Goal: Task Accomplishment & Management: Use online tool/utility

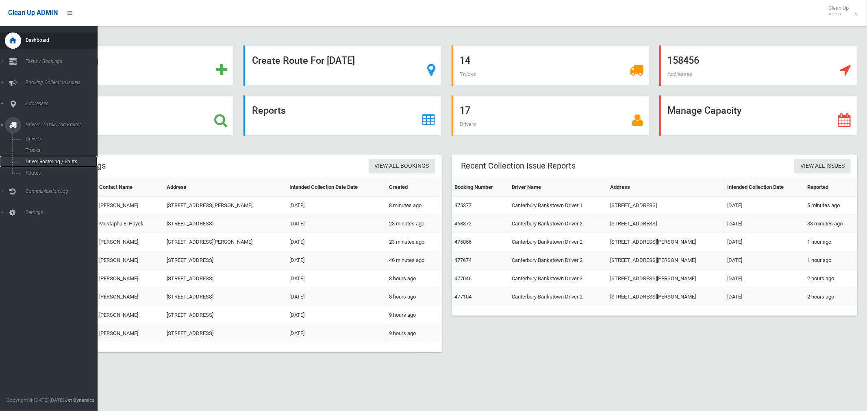
click at [51, 160] on span "Driver Rostering / Shifts" at bounding box center [56, 162] width 67 height 6
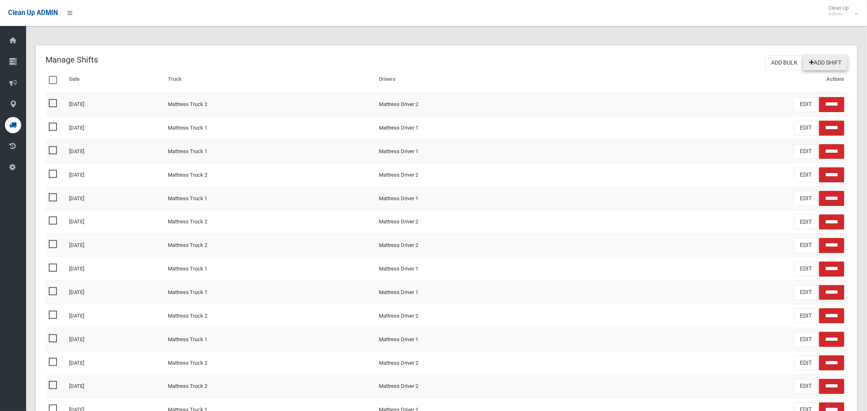
click at [830, 60] on link "Add Shift" at bounding box center [825, 62] width 44 height 15
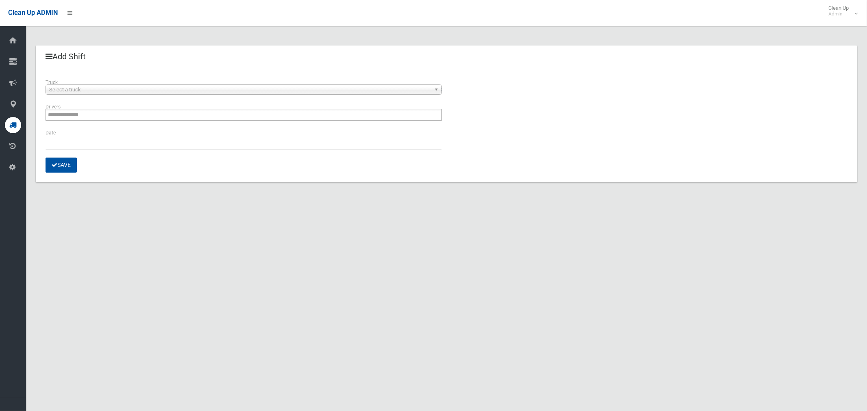
click at [85, 89] on span "Select a truck" at bounding box center [239, 90] width 381 height 10
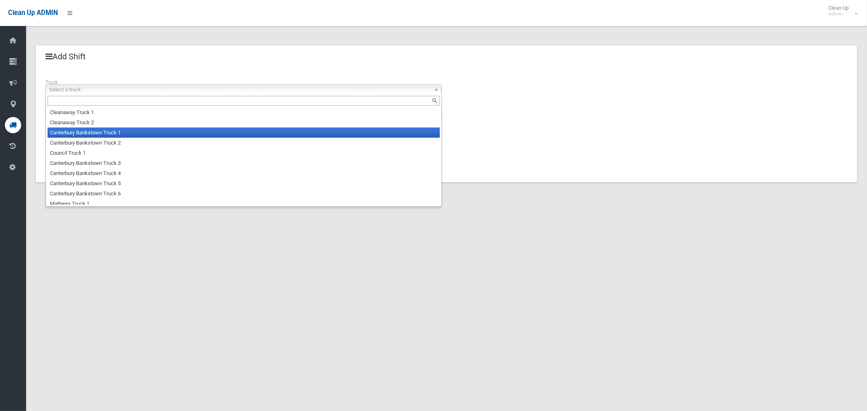
click at [90, 134] on li "Canterbury Bankstown Truck 1" at bounding box center [244, 133] width 392 height 10
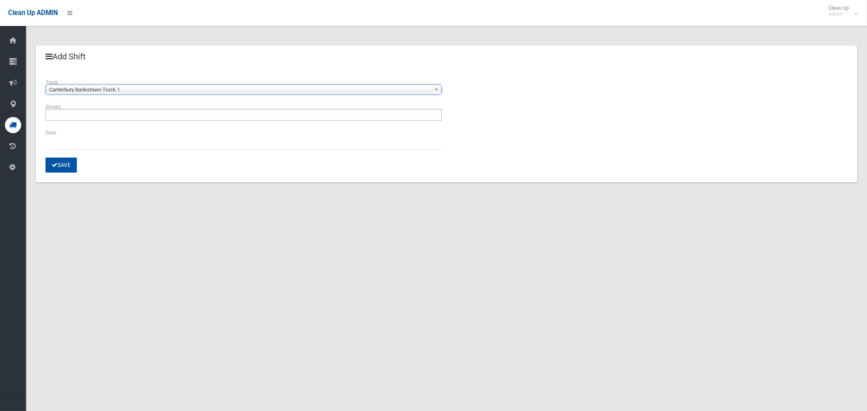
click at [92, 113] on input "text" at bounding box center [70, 115] width 45 height 10
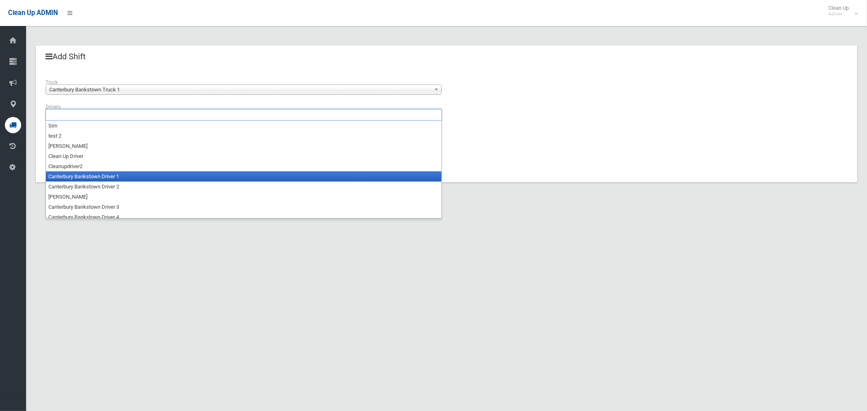
click at [100, 179] on li "Canterbury Bankstown Driver 1" at bounding box center [243, 176] width 395 height 10
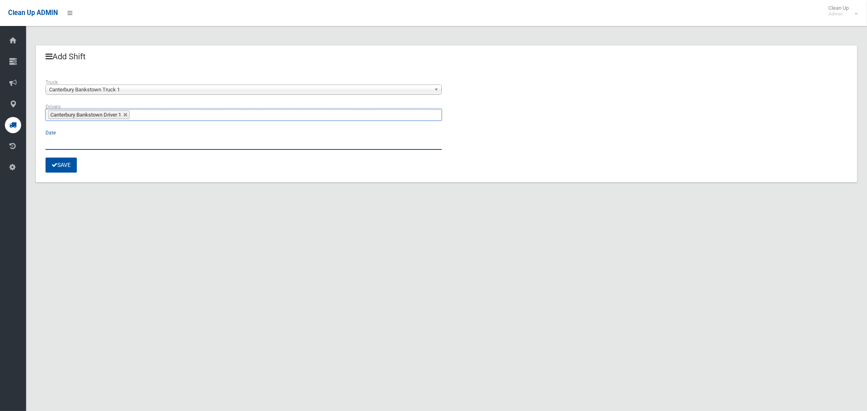
click at [72, 139] on input "text" at bounding box center [243, 142] width 396 height 15
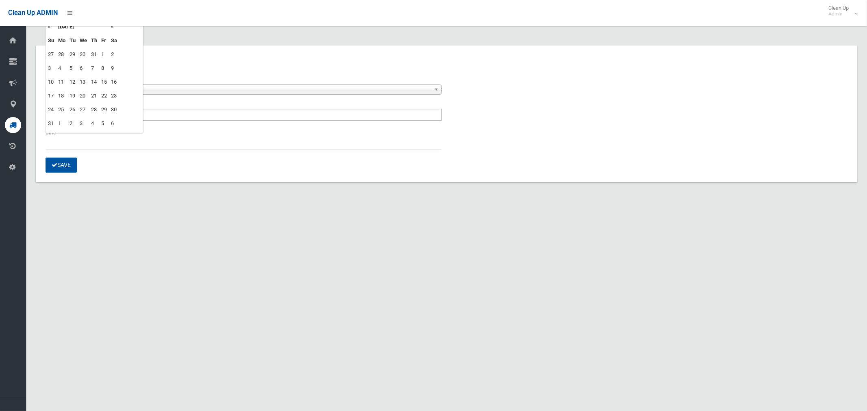
click at [93, 80] on td "14" at bounding box center [94, 82] width 10 height 14
type input "**********"
click at [62, 163] on button "Save" at bounding box center [60, 165] width 31 height 15
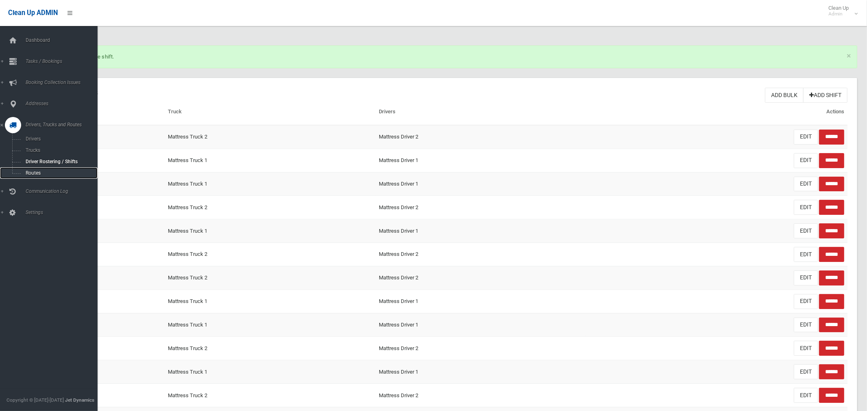
click at [37, 174] on span "Routes" at bounding box center [56, 173] width 67 height 6
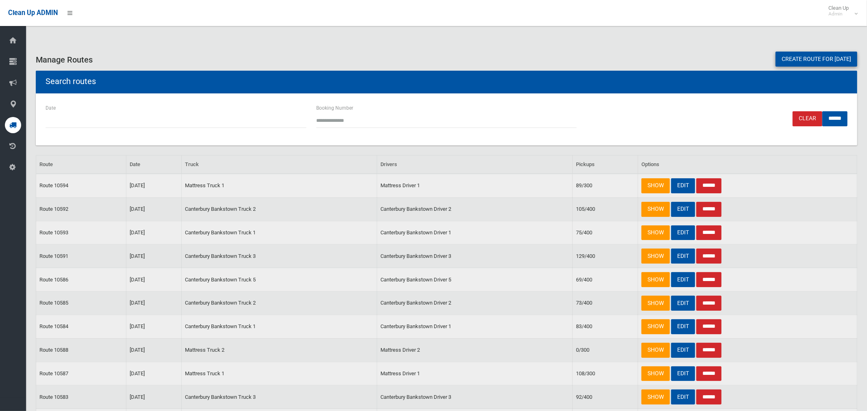
click at [795, 57] on link "Create route for [DATE]" at bounding box center [816, 59] width 82 height 15
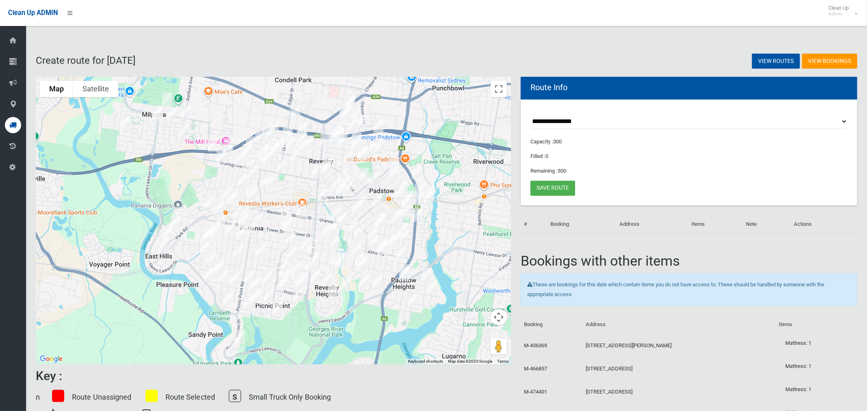
drag, startPoint x: 450, startPoint y: 135, endPoint x: 452, endPoint y: 147, distance: 11.6
click at [452, 147] on div at bounding box center [273, 221] width 475 height 288
click at [571, 123] on select "**********" at bounding box center [688, 121] width 317 height 15
select select "*****"
click at [530, 114] on select "**********" at bounding box center [688, 121] width 317 height 15
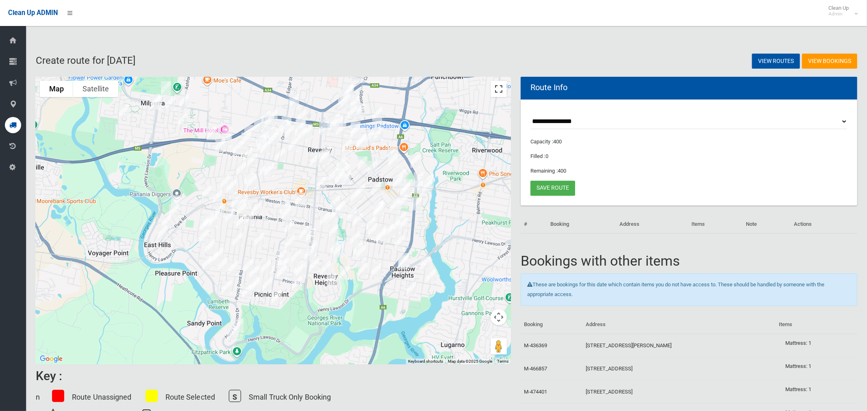
click at [504, 91] on button "Toggle fullscreen view" at bounding box center [498, 89] width 16 height 16
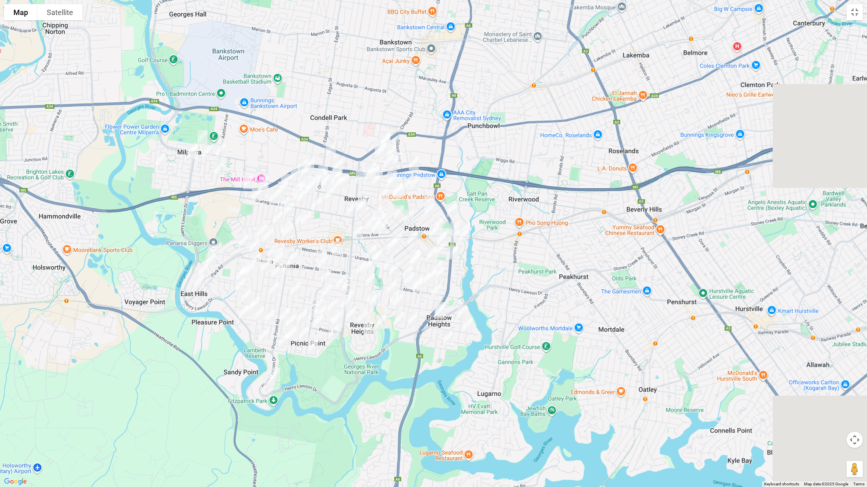
drag, startPoint x: 615, startPoint y: 160, endPoint x: 414, endPoint y: 186, distance: 202.7
click at [484, 191] on div at bounding box center [433, 243] width 867 height 487
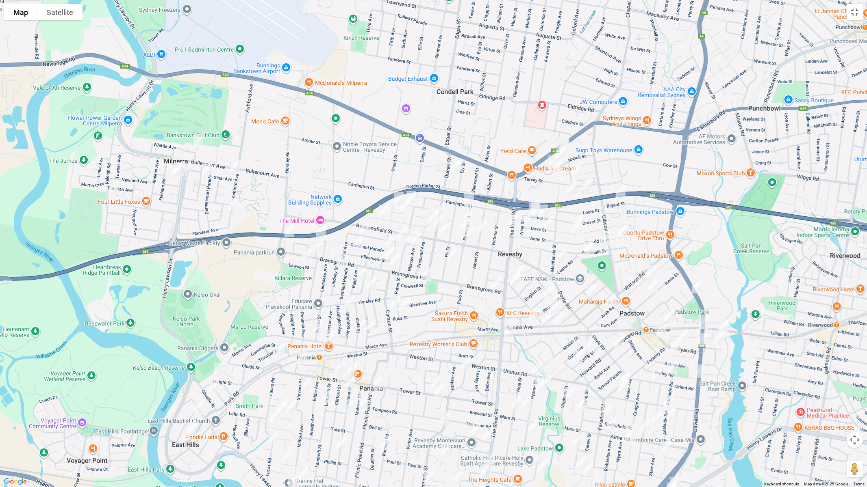
click at [185, 167] on img "4 Cowper Court, MILPERRA NSW 2214" at bounding box center [179, 169] width 16 height 20
click at [175, 175] on img "5 Cowper Court, MILPERRA NSW 2214" at bounding box center [177, 170] width 16 height 20
click at [116, 186] on img "28 Raleigh Road, MILPERRA NSW 2214" at bounding box center [114, 188] width 16 height 20
click at [199, 138] on img "7 Keysor Place, MILPERRA NSW 2214" at bounding box center [198, 141] width 16 height 20
click at [209, 174] on img "20 Armentieres Avenue, MILPERRA NSW 2214" at bounding box center [207, 170] width 16 height 20
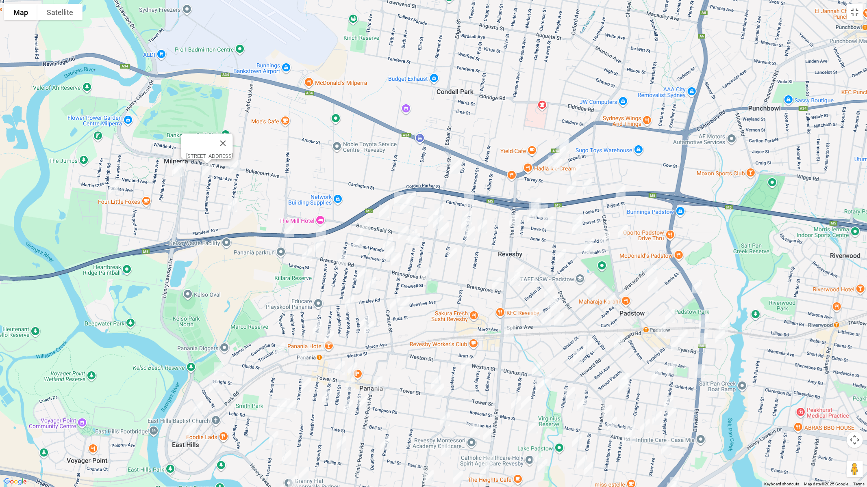
click at [233, 167] on img "2 Sinai Avenue, MILPERRA NSW 2214" at bounding box center [235, 167] width 16 height 20
click at [230, 204] on img "188 Ashford Avenue, MILPERRA NSW 2214" at bounding box center [232, 205] width 16 height 20
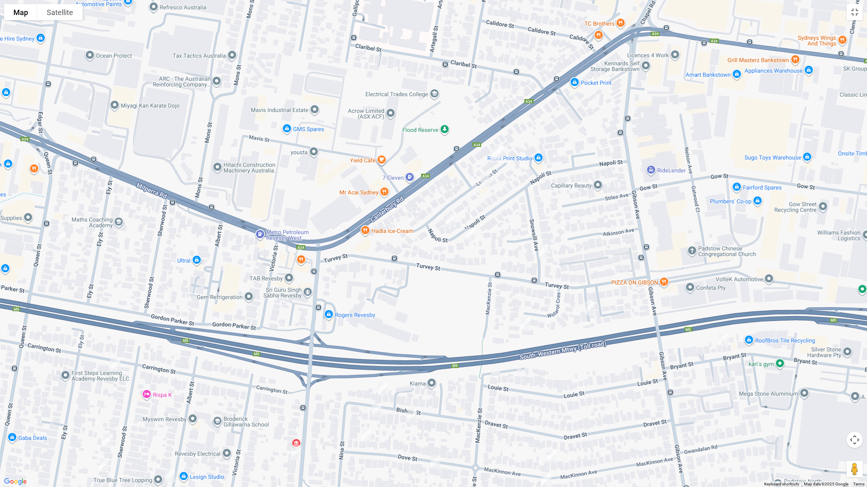
click at [503, 148] on img "7A Lachlan Street, REVESBY NSW 2212" at bounding box center [498, 152] width 16 height 20
click at [498, 160] on img "7 Lachlan Street, REVESBY NSW 2212" at bounding box center [495, 156] width 16 height 20
click at [486, 182] on img "23a Lachlan Street, REVESBY NSW 2212" at bounding box center [485, 181] width 16 height 20
click at [450, 219] on img "58 Napoli Street, PADSTOW NSW 2211" at bounding box center [450, 220] width 16 height 20
click at [472, 235] on img "45 Napoli Street, PADSTOW NSW 2211" at bounding box center [470, 234] width 16 height 20
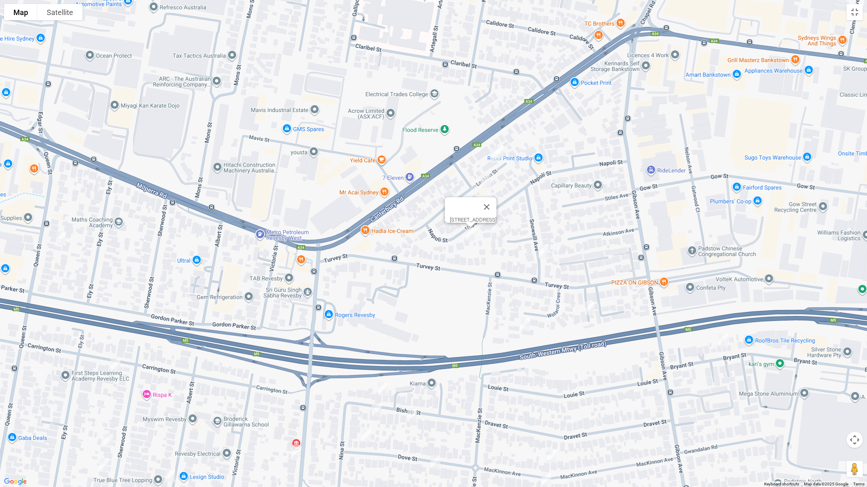
click at [542, 255] on img "21ex Snowsill Avenue, PADSTOW NSW 2211" at bounding box center [543, 252] width 16 height 20
click at [591, 311] on img "13B Turvey Street, REVESBY NSW 2212" at bounding box center [589, 309] width 16 height 20
click at [523, 322] on img "12 Mackenzie Street, REVESBY NSW 2212" at bounding box center [525, 324] width 16 height 20
click at [63, 240] on img "1/23 Queen Street, REVESBY NSW 2212" at bounding box center [61, 238] width 16 height 20
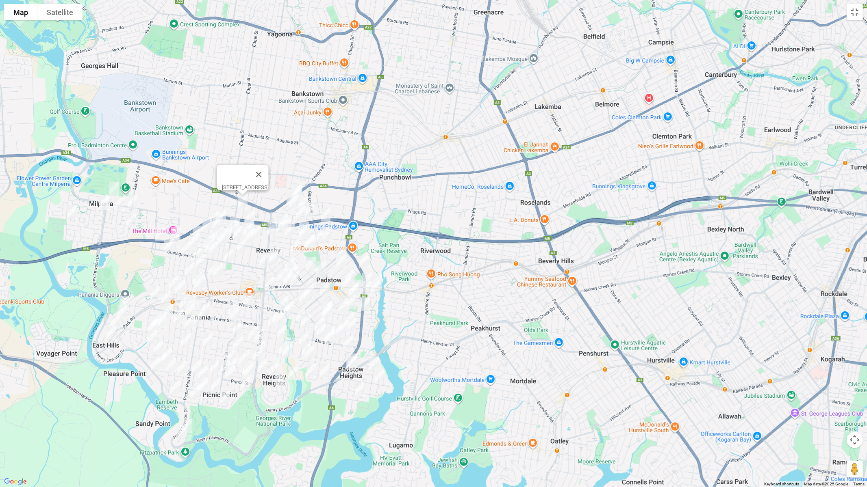
drag, startPoint x: 230, startPoint y: 257, endPoint x: 272, endPoint y: 204, distance: 68.0
click at [272, 204] on div "[STREET_ADDRESS]" at bounding box center [433, 243] width 867 height 487
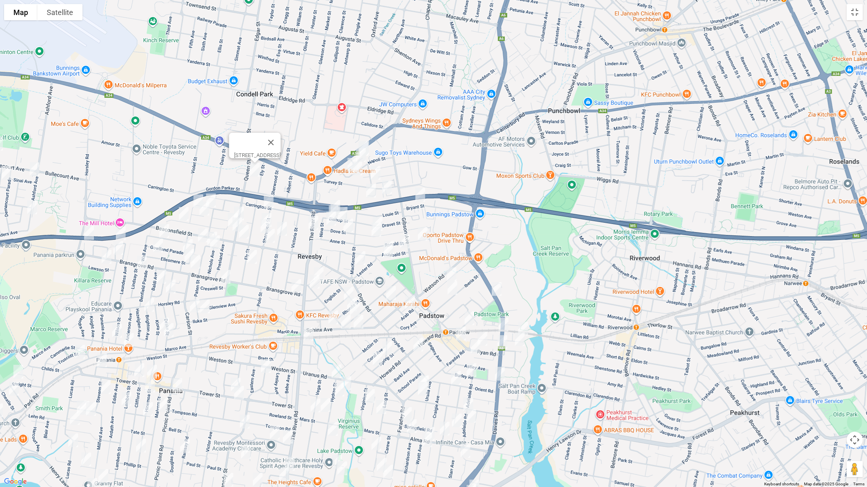
click at [87, 232] on img "2/32 Horsley Road, REVESBY NSW 2212" at bounding box center [89, 233] width 16 height 20
click at [124, 234] on img "12A Mae Crescent, PANANIA NSW 2213" at bounding box center [121, 233] width 16 height 20
click at [118, 248] on img "216 Bransgrove Road, PANANIA NSW 2213" at bounding box center [118, 248] width 16 height 20
click at [104, 260] on img "6A Lawson Street, PANANIA NSW 2213" at bounding box center [106, 257] width 16 height 20
click at [191, 196] on img "12 Alliance Avenue, REVESBY NSW 2212" at bounding box center [198, 201] width 16 height 20
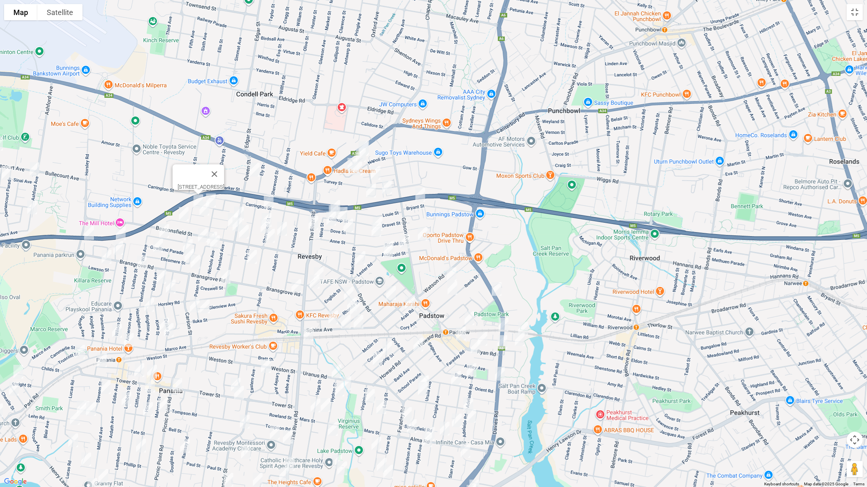
click at [210, 198] on img "30A Alliance Avenue, REVESBY NSW 2212" at bounding box center [211, 201] width 16 height 20
click at [202, 209] on img "11 Marlis Avenue, REVESBY NSW 2212" at bounding box center [204, 209] width 16 height 20
drag, startPoint x: 185, startPoint y: 214, endPoint x: 181, endPoint y: 217, distance: 4.7
click at [185, 214] on img "51 Tracey Street, REVESBY NSW 2212" at bounding box center [183, 214] width 16 height 20
click at [160, 231] on img "34 Wall Avenue, PANANIA NSW 2213" at bounding box center [164, 231] width 16 height 20
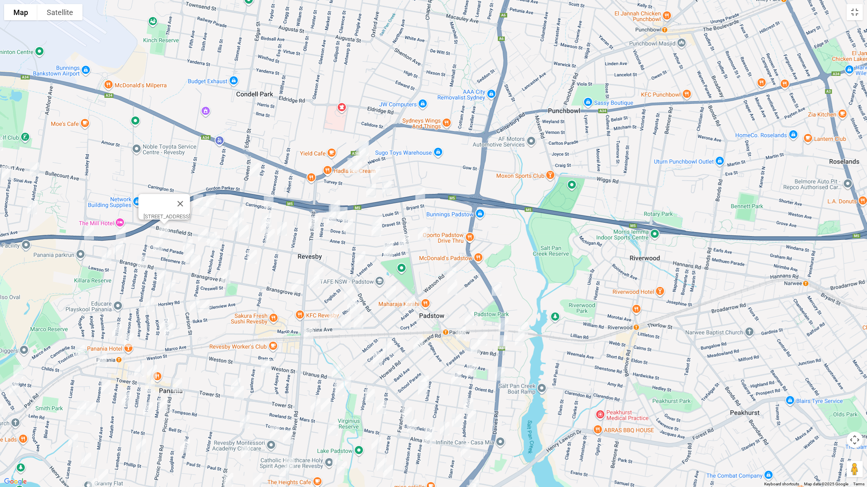
click at [158, 247] on img "7 Ellesmere Street, PANANIA NSW 2213" at bounding box center [158, 246] width 16 height 20
click at [139, 260] on img "3 Lindsay Street, PANANIA NSW 2213" at bounding box center [142, 263] width 16 height 20
click at [244, 208] on img "88 Queen Street, REVESBY NSW 2212" at bounding box center [239, 214] width 16 height 20
click at [223, 216] on div "[STREET_ADDRESS]" at bounding box center [433, 243] width 867 height 487
click at [226, 218] on img "10 Tracey Street, REVESBY NSW 2212" at bounding box center [233, 220] width 16 height 20
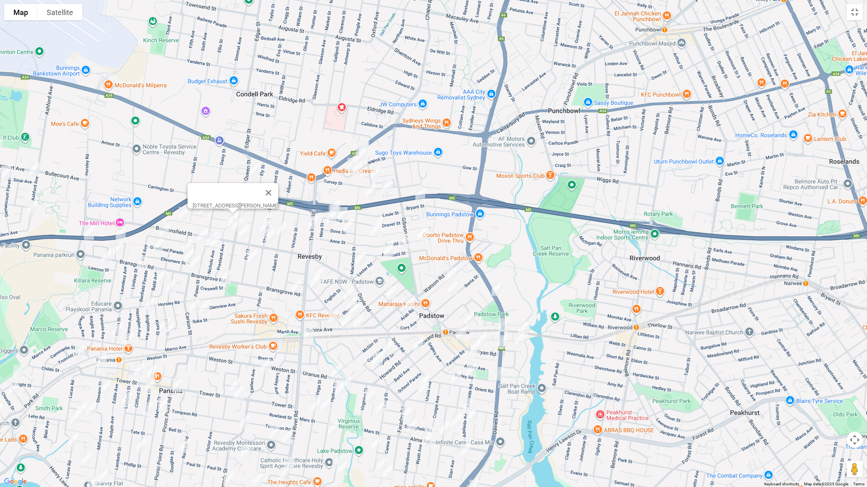
click at [234, 224] on img "98B Queen Street, REVESBY NSW 2212" at bounding box center [237, 224] width 16 height 20
click at [241, 234] on img "36A Beaconsfield Street, REVESBY NSW 2212" at bounding box center [244, 232] width 16 height 20
click at [269, 200] on button "Close" at bounding box center [259, 204] width 19 height 19
click at [272, 202] on img "46 Carrington Street, REVESBY NSW 2212" at bounding box center [268, 201] width 16 height 20
click at [269, 216] on img "80 Sherwood Street, REVESBY NSW 2212" at bounding box center [265, 226] width 16 height 20
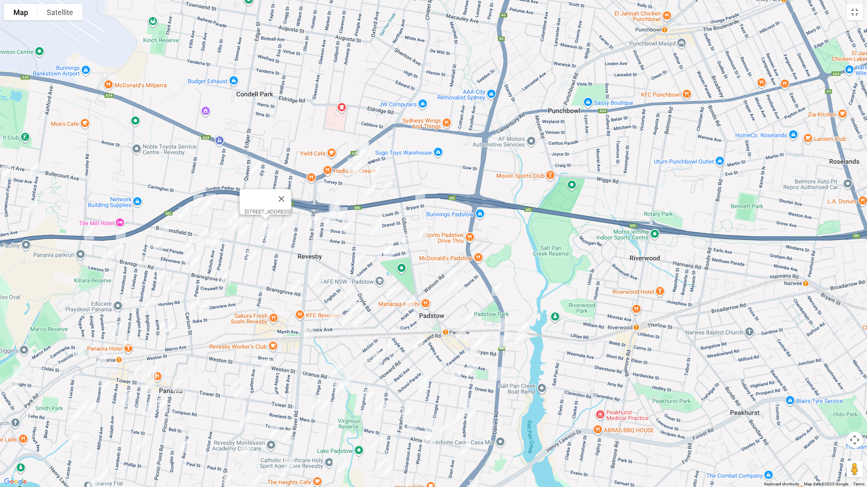
click at [271, 238] on img "24 Beaconsfield Street, REVESBY NSW 2212" at bounding box center [270, 236] width 16 height 20
click at [279, 231] on img "70 Albert Street, REVESBY NSW 2212" at bounding box center [282, 229] width 16 height 20
click at [322, 196] on button "Close" at bounding box center [317, 201] width 19 height 19
click at [269, 213] on img "72 Sherwood Street, REVESBY NSW 2212" at bounding box center [266, 220] width 16 height 20
click at [338, 198] on img "28 Bishop Street, REVESBY NSW 2212" at bounding box center [335, 207] width 16 height 20
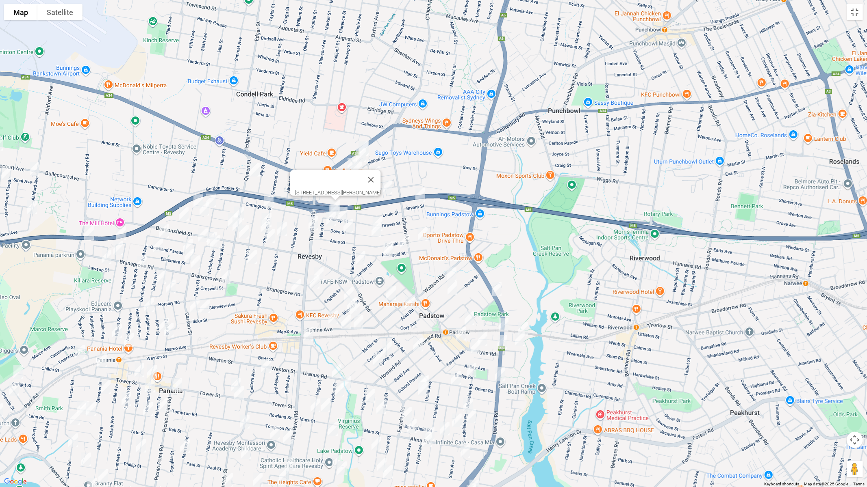
click at [335, 209] on img "32 Dove Street, REVESBY NSW 2212" at bounding box center [331, 219] width 16 height 20
click at [313, 223] on img "66 The River Road, REVESBY NSW 2212" at bounding box center [313, 223] width 16 height 20
click at [339, 193] on button "Close" at bounding box center [328, 195] width 19 height 19
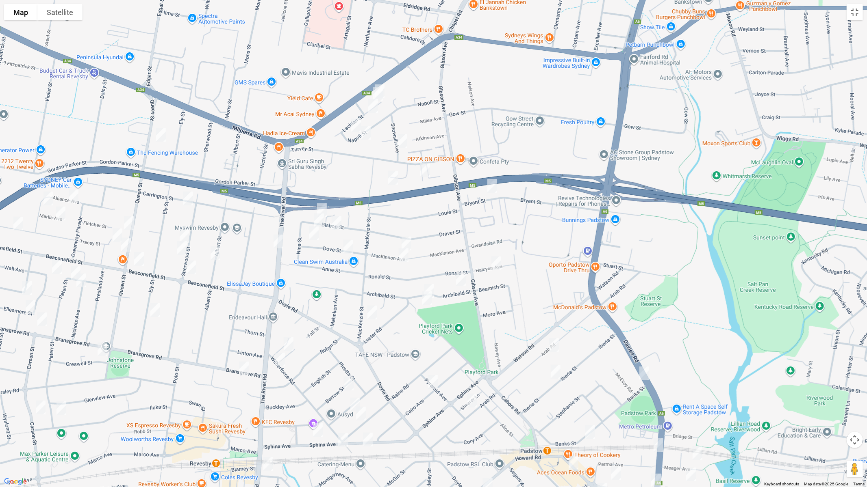
click at [322, 222] on img "29A Bishop Street, REVESBY NSW 2212" at bounding box center [319, 220] width 16 height 20
click at [340, 223] on img "17 Bishop Street, REVESBY NSW 2212" at bounding box center [336, 223] width 16 height 20
click at [352, 248] on img "9 Dove Street, REVESBY NSW 2212" at bounding box center [348, 247] width 16 height 20
click at [494, 186] on img "14 Bryant Street, PADSTOW NSW 2211" at bounding box center [492, 186] width 16 height 20
click at [408, 241] on img "38 Mackinnon Avenue, PADSTOW NSW 2211" at bounding box center [406, 244] width 16 height 20
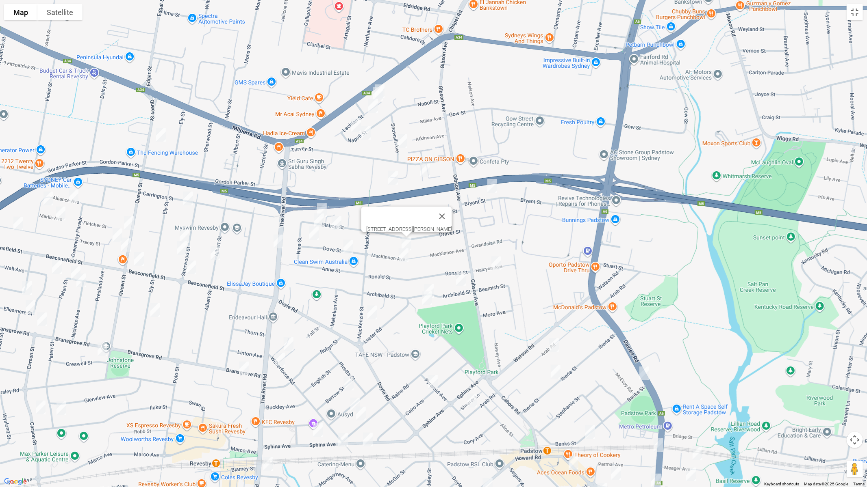
click at [403, 256] on img "39A Mackinnon Avenue, PADSTOW NSW 2211" at bounding box center [403, 255] width 16 height 20
click at [497, 265] on img "5 Halcyon Avenue, PADSTOW NSW 2211" at bounding box center [496, 263] width 16 height 20
click at [459, 278] on img "6 Archibald Street, PADSTOW NSW 2211" at bounding box center [461, 279] width 16 height 20
click at [430, 281] on img "21A Archibald Street, PADSTOW NSW 2211" at bounding box center [429, 291] width 16 height 20
click at [426, 303] on img "9 Cahors Road, PADSTOW NSW 2211" at bounding box center [427, 298] width 16 height 20
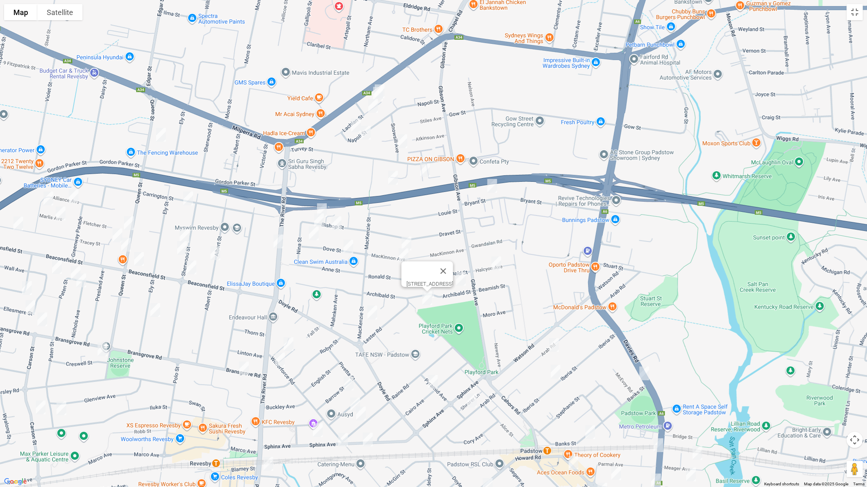
click at [372, 311] on img "98 Mackenzie Street, REVESBY NSW 2212" at bounding box center [372, 313] width 16 height 20
drag, startPoint x: 290, startPoint y: 342, endPoint x: 284, endPoint y: 355, distance: 14.2
click at [290, 342] on img "1A Haddon Crescent, REVESBY NSW 2212" at bounding box center [288, 344] width 16 height 20
click at [282, 360] on img "2 Wilberforce Road, REVESBY NSW 2212" at bounding box center [280, 360] width 16 height 20
click at [243, 368] on img "11 Bransgrove Road, REVESBY NSW 2212" at bounding box center [244, 369] width 16 height 20
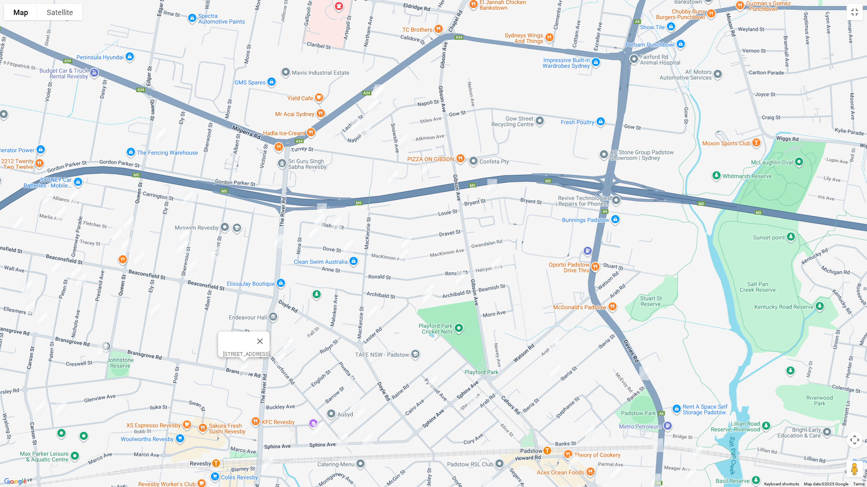
click at [552, 344] on img "73 Arab Road, PADSTOW NSW 2211" at bounding box center [554, 345] width 16 height 20
click at [555, 372] on img "92 Iberia Street, PADSTOW NSW 2211" at bounding box center [555, 372] width 16 height 20
click at [646, 375] on img "58 Banks Street, PADSTOW NSW 2211" at bounding box center [644, 374] width 16 height 20
click at [557, 373] on img "92 Iberia Street, PADSTOW NSW 2211" at bounding box center [555, 372] width 16 height 20
click at [475, 398] on img "144A Arab Road, PADSTOW NSW 2211" at bounding box center [472, 401] width 16 height 20
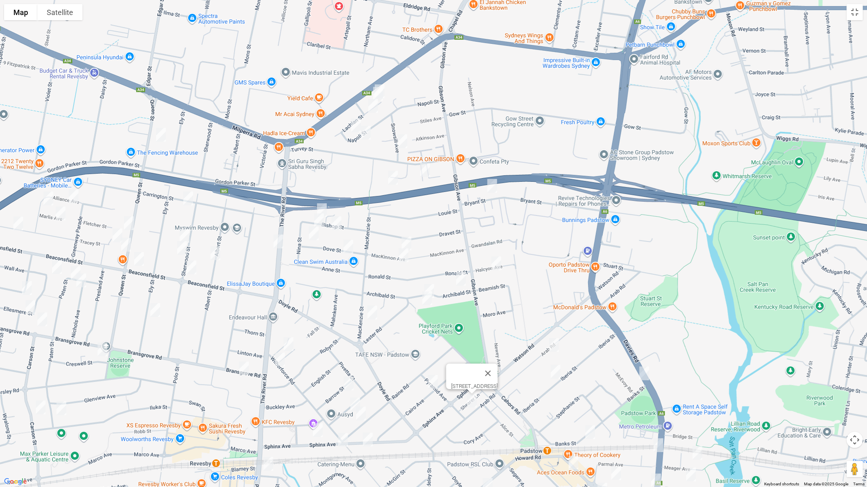
click at [347, 383] on img "5 Barrow Street, REVESBY NSW 2212" at bounding box center [348, 384] width 16 height 20
click at [436, 380] on img "22 Pyramid Avenue, PADSTOW NSW 2211" at bounding box center [433, 382] width 16 height 20
click at [350, 401] on img "19 Rhonda Street, REVESBY NSW 2212" at bounding box center [355, 405] width 16 height 20
click at [360, 411] on img "42 Raine Road, REVESBY NSW 2212" at bounding box center [361, 414] width 16 height 20
click at [367, 411] on img "73 Sphinx Avenue, REVESBY NSW 2212" at bounding box center [368, 440] width 16 height 20
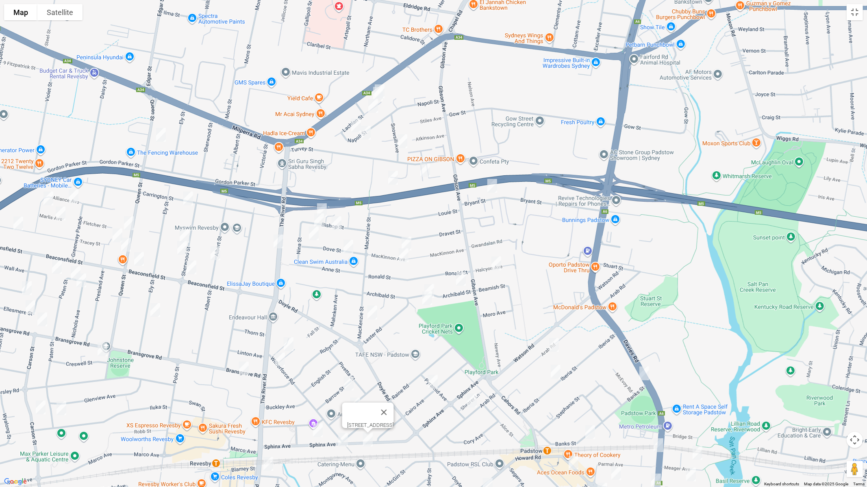
click at [342, 411] on img "85a Sphinx Avenue, REVESBY NSW 2212" at bounding box center [343, 440] width 16 height 20
click at [317, 411] on img "70 Sphinx Avenue, REVESBY NSW 2212" at bounding box center [318, 430] width 16 height 20
click at [271, 411] on img "1/147 The River Road, REVESBY NSW 2212" at bounding box center [268, 464] width 16 height 20
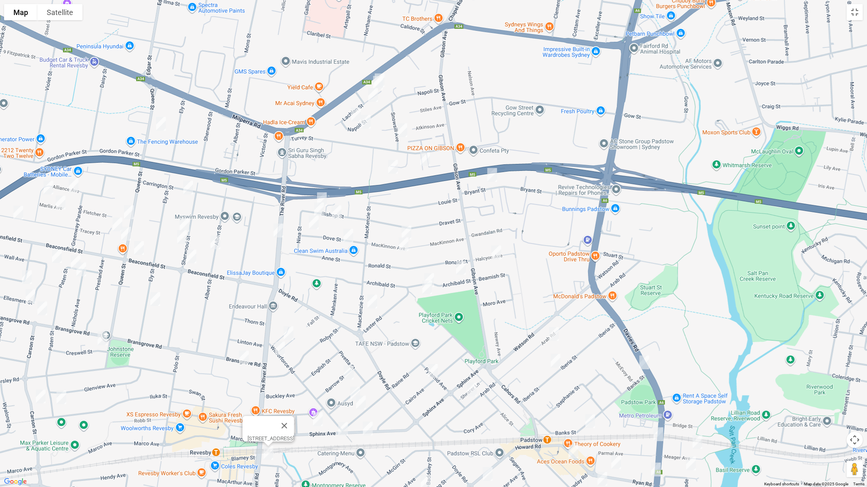
click at [157, 301] on img "111 Ely Street, REVESBY NSW 2212" at bounding box center [155, 299] width 16 height 20
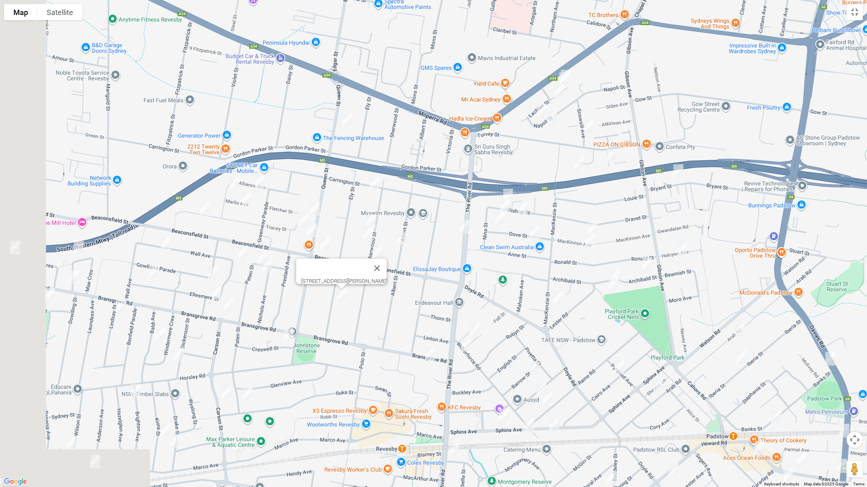
drag, startPoint x: 208, startPoint y: 340, endPoint x: 412, endPoint y: 327, distance: 203.6
click at [420, 336] on div "[STREET_ADDRESS][PERSON_NAME]" at bounding box center [433, 243] width 867 height 487
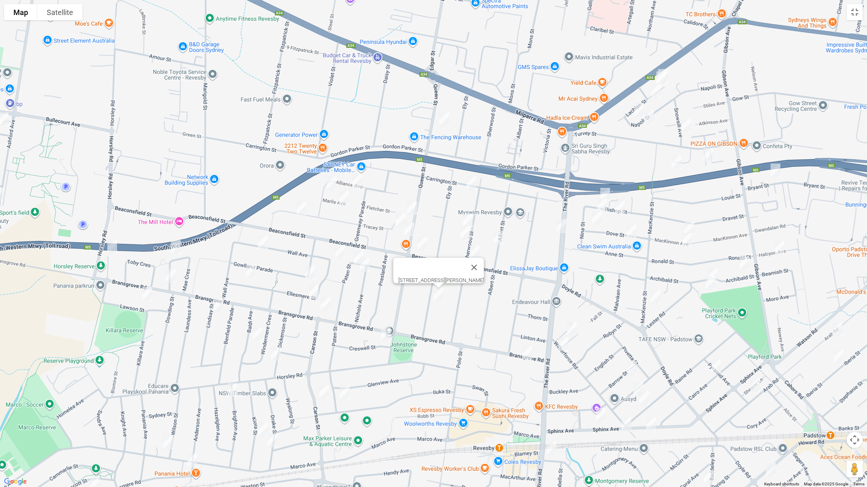
click at [338, 251] on img "70 Ellesmere Street, PANANIA NSW 2213" at bounding box center [340, 252] width 16 height 20
click at [356, 251] on img "58 Paten Street, REVESBY NSW 2212" at bounding box center [359, 258] width 16 height 20
click at [364, 267] on img "12 Nichols Avenue, REVESBY NSW 2212" at bounding box center [364, 265] width 16 height 20
click at [309, 273] on img "42 Gowlland Parade, PANANIA NSW 2213" at bounding box center [310, 273] width 16 height 20
click at [310, 295] on img "40 Ellesmere Street, PANANIA NSW 2213" at bounding box center [313, 292] width 16 height 20
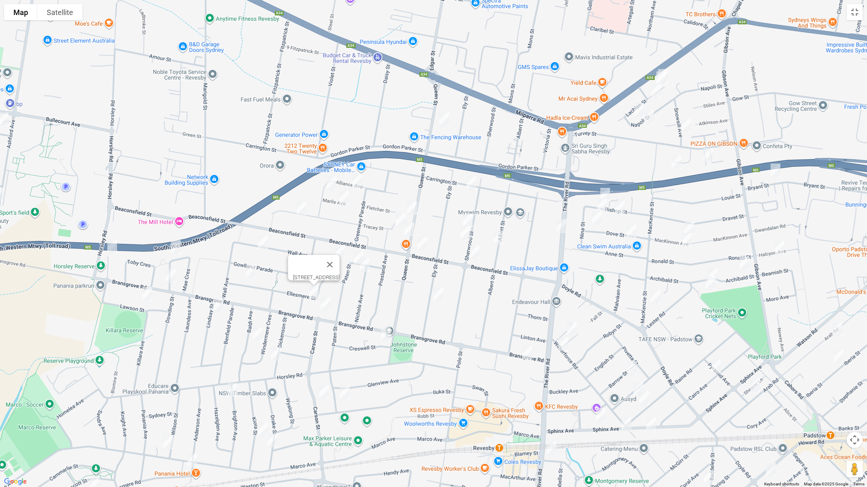
click at [325, 305] on img "138 Bransgrove Road, PANANIA NSW 2213" at bounding box center [325, 304] width 16 height 20
click at [384, 333] on img "4 Creswell Street, REVESBY NSW 2212" at bounding box center [385, 334] width 16 height 20
click at [252, 331] on img "15 Baldi Avenue, PANANIA NSW 2213" at bounding box center [257, 334] width 16 height 20
click at [277, 357] on img "24 Dickenson Street, PANANIA NSW 2213" at bounding box center [276, 354] width 16 height 20
click at [327, 395] on img "37 Carson Street, PANANIA NSW 2213" at bounding box center [324, 392] width 16 height 20
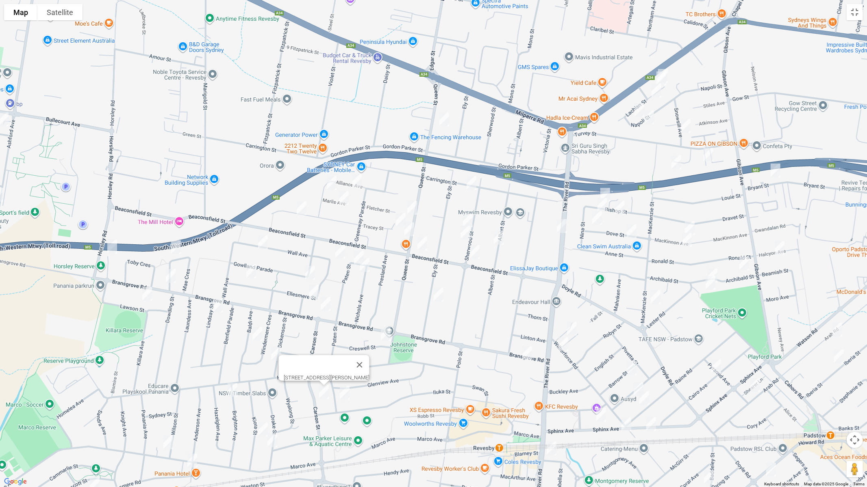
click at [344, 396] on img "2 Paten Street, REVESBY NSW 2212" at bounding box center [344, 393] width 16 height 20
click at [232, 389] on img "6B Brighton Avenue, PANANIA NSW 2213" at bounding box center [232, 390] width 16 height 20
click at [261, 411] on img "31 Kiora Street, PANANIA NSW 2213" at bounding box center [263, 430] width 16 height 20
click at [272, 411] on img "36 Drake Street, PANANIA NSW 2213" at bounding box center [272, 441] width 16 height 20
click at [258, 411] on img "31 Kiora Street, PANANIA NSW 2213" at bounding box center [263, 430] width 16 height 20
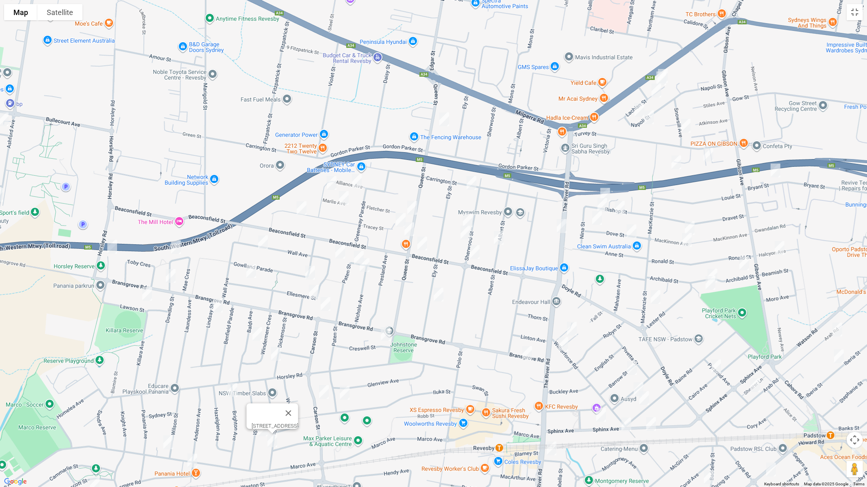
click at [260, 411] on img "31 Kiora Street, PANANIA NSW 2213" at bounding box center [263, 430] width 16 height 20
click at [167, 411] on img "202 Marco Avenue, PANANIA NSW 2213" at bounding box center [168, 443] width 16 height 20
click at [193, 411] on img "44 Anderson Avenue, PANANIA NSW 2213" at bounding box center [192, 461] width 16 height 20
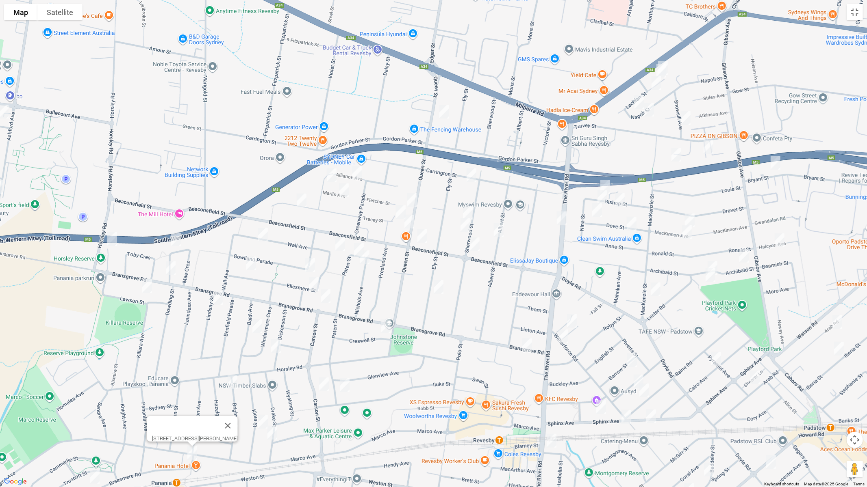
click at [97, 411] on img "44 Braesmere Road, PANANIA NSW 2213" at bounding box center [95, 477] width 16 height 20
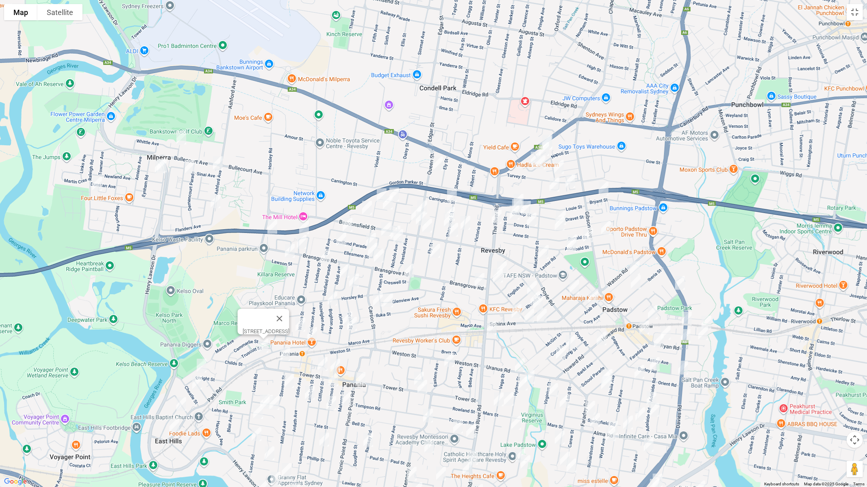
drag, startPoint x: 370, startPoint y: 399, endPoint x: 453, endPoint y: 273, distance: 150.2
click at [451, 274] on div "[STREET_ADDRESS]" at bounding box center [433, 243] width 867 height 487
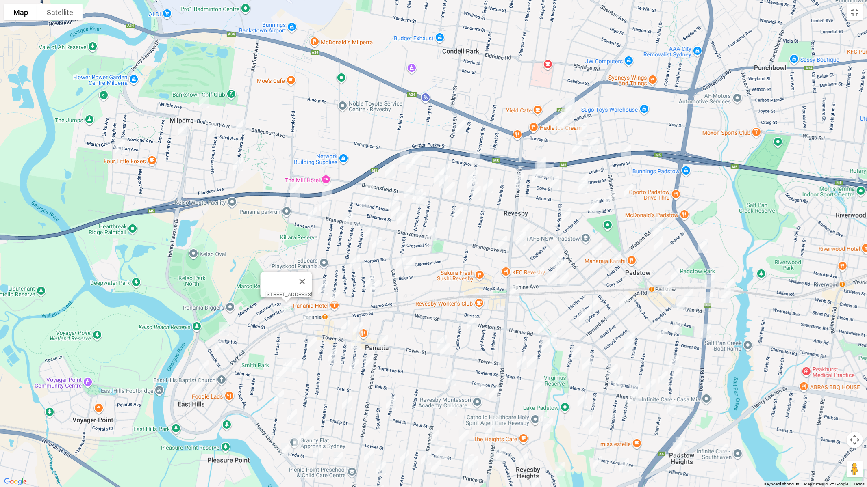
click at [220, 327] on img "28 Enright Street, EAST HILLS NSW 2213" at bounding box center [224, 329] width 16 height 20
drag, startPoint x: 223, startPoint y: 344, endPoint x: 214, endPoint y: 349, distance: 9.3
click at [223, 344] on img "7 Cheatle Street, EAST HILLS NSW 2213" at bounding box center [220, 346] width 16 height 20
click at [202, 364] on img "8A Monie Avenue, EAST HILLS NSW 2213" at bounding box center [204, 367] width 16 height 20
click at [197, 388] on img "94 Park Road, EAST HILLS NSW 2213" at bounding box center [197, 389] width 16 height 20
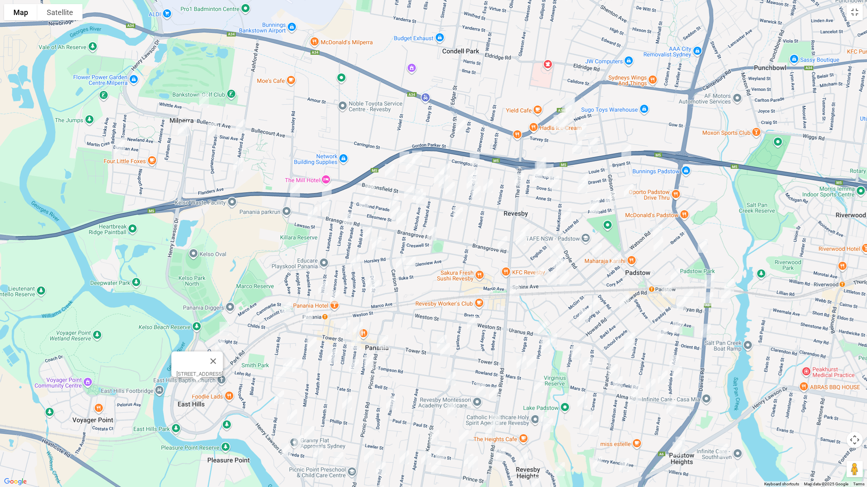
click at [309, 316] on img "29 Sherlock Avenue, PANANIA NSW 2213" at bounding box center [308, 318] width 16 height 20
click at [343, 325] on img "170 Tower Street, PANANIA NSW 2213" at bounding box center [345, 327] width 16 height 20
click at [362, 325] on img "1/156 Tower Street, PANANIA NSW 2213" at bounding box center [358, 329] width 16 height 20
click at [311, 343] on img "19 Stevens Street, PANANIA NSW 2213" at bounding box center [311, 344] width 16 height 20
click at [279, 361] on img "8 Harford Avenue, EAST HILLS NSW 2213" at bounding box center [287, 365] width 16 height 20
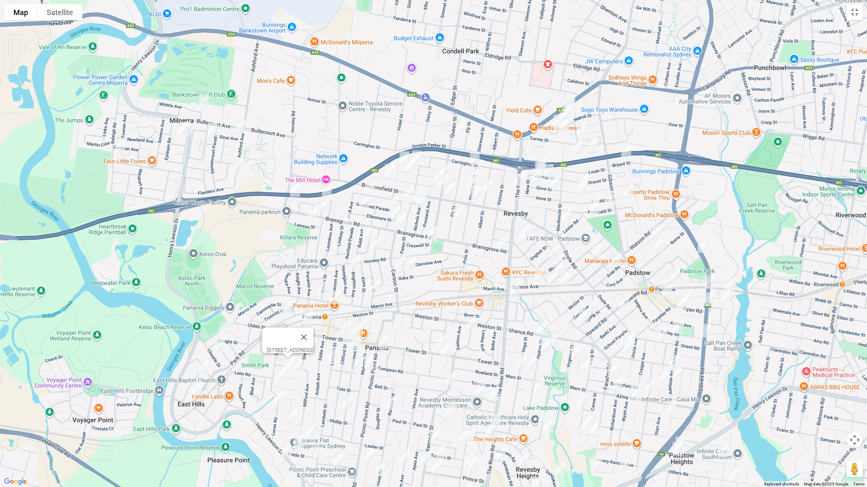
click at [289, 367] on img "20A Harford Avenue, EAST HILLS NSW 2213" at bounding box center [297, 366] width 16 height 20
click at [281, 379] on img "4 Duke Street, EAST HILLS NSW 2213" at bounding box center [281, 375] width 16 height 20
click at [306, 339] on button "Close" at bounding box center [296, 347] width 19 height 19
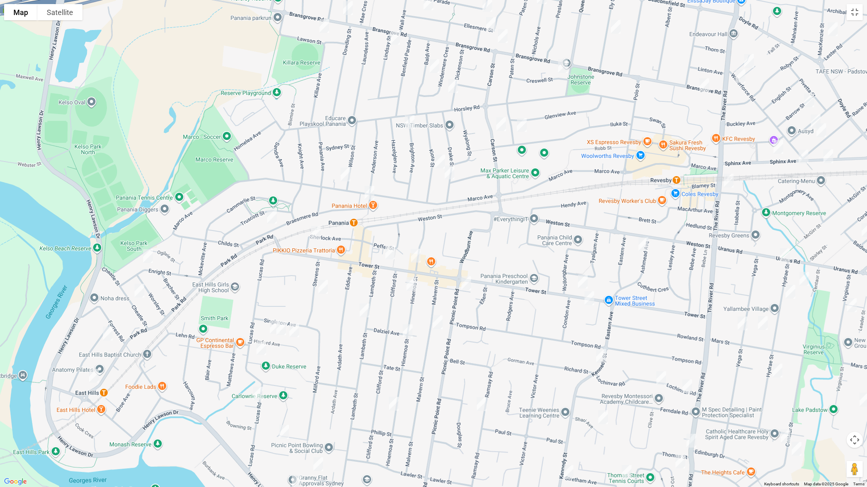
click at [283, 334] on img "12 Harford Avenue, EAST HILLS NSW 2213" at bounding box center [281, 328] width 16 height 20
click at [259, 393] on img "48 Lucas Road, EAST HILLS NSW 2213" at bounding box center [258, 394] width 16 height 20
click at [282, 411] on img "11 Gracemar Avenue, PANANIA NSW 2213" at bounding box center [284, 432] width 16 height 20
click at [317, 411] on img "16 Irene Street, PANANIA NSW 2213" at bounding box center [318, 465] width 16 height 20
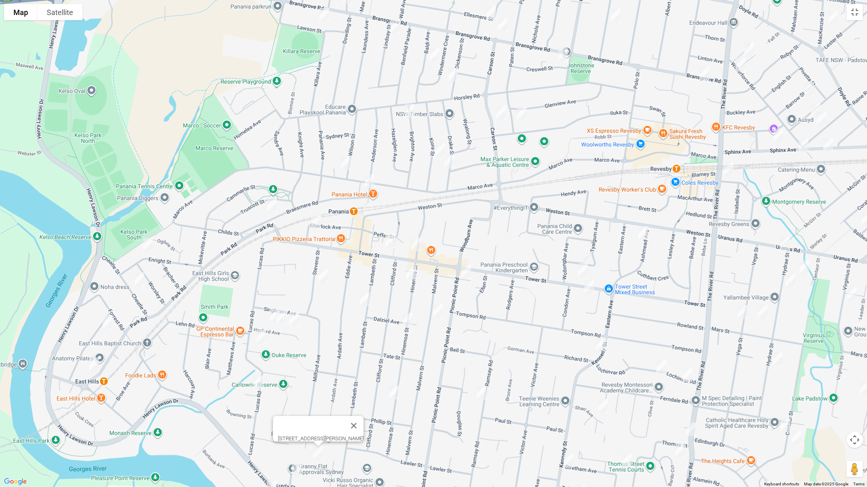
click at [297, 411] on img "30 Freda Street, PANANIA NSW 2213" at bounding box center [296, 471] width 16 height 20
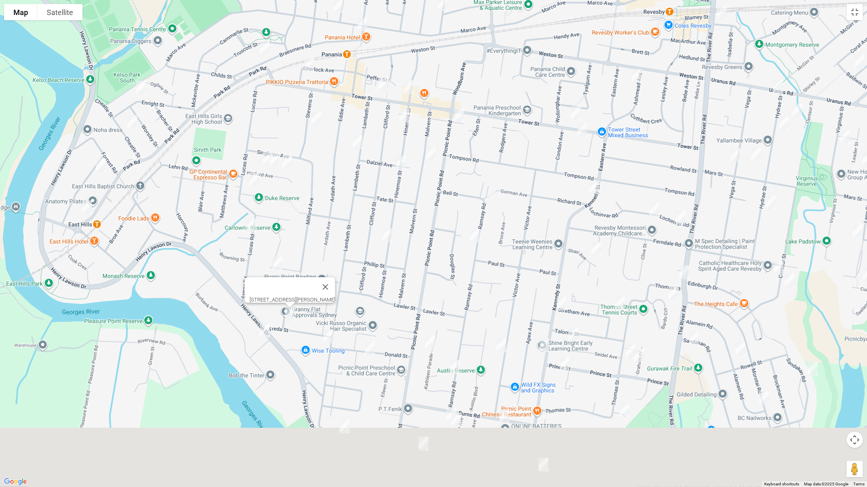
drag, startPoint x: 389, startPoint y: 423, endPoint x: 344, endPoint y: 280, distance: 149.4
click at [370, 281] on div "[STREET_ADDRESS][PERSON_NAME]" at bounding box center [433, 243] width 867 height 487
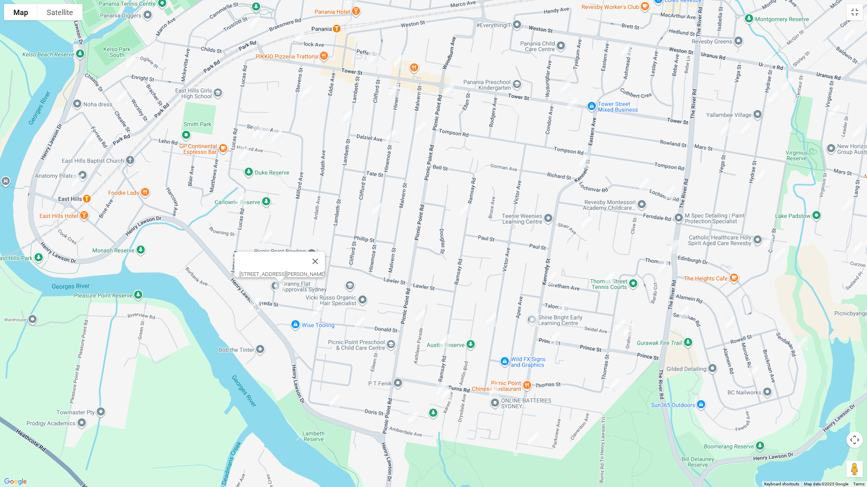
click at [256, 305] on img "3 Riverside Avenue, PICNIC POINT NSW 2213" at bounding box center [255, 305] width 16 height 20
click at [318, 313] on img "178 Lambeth Street, PICNIC POINT NSW 2213" at bounding box center [318, 311] width 16 height 20
click at [362, 324] on img "23A Donald Street, PICNIC POINT NSW 2213" at bounding box center [359, 323] width 16 height 20
click at [336, 401] on img "31 Doris Street, PICNIC POINT NSW 2213" at bounding box center [334, 401] width 16 height 20
click at [347, 119] on img "32 Lambeth Street, PANANIA NSW 2213" at bounding box center [347, 116] width 16 height 20
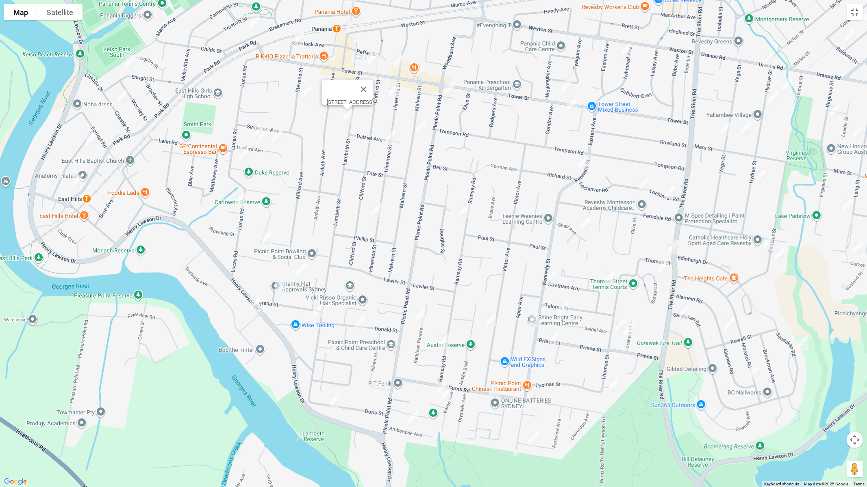
click at [390, 137] on img "12 Dalziel Avenue, PANANIA NSW 2213" at bounding box center [390, 137] width 16 height 20
click at [377, 208] on img "106 Hinemoa Street, PANANIA NSW 2213" at bounding box center [376, 210] width 16 height 20
click at [397, 92] on img "36 Hinemoa Street, PANANIA NSW 2213" at bounding box center [394, 90] width 16 height 20
click at [450, 91] on img "1 Picnic Point Road, PANANIA NSW 2213" at bounding box center [449, 89] width 16 height 20
click at [422, 129] on img "35 Malvern Street, PANANIA NSW 2213" at bounding box center [420, 128] width 16 height 20
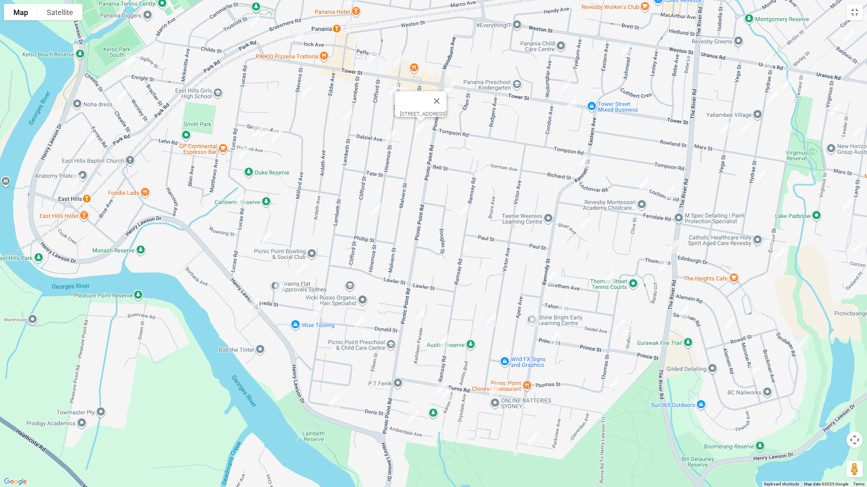
click at [468, 210] on img "2/30 Ramsay Road, PANANIA NSW 2213" at bounding box center [464, 210] width 16 height 20
click at [420, 324] on img "38 Kathleen Parade, PICNIC POINT NSW 2213" at bounding box center [420, 317] width 16 height 20
click at [445, 339] on img "100 Ramsay Road, PICNIC POINT NSW 2213" at bounding box center [444, 341] width 16 height 20
click at [436, 386] on img "8 Joyce Avenue, PICNIC POINT NSW 2213" at bounding box center [441, 390] width 16 height 20
click at [451, 401] on img "4 Joyce Avenue, PICNIC POINT NSW 2213" at bounding box center [446, 394] width 16 height 20
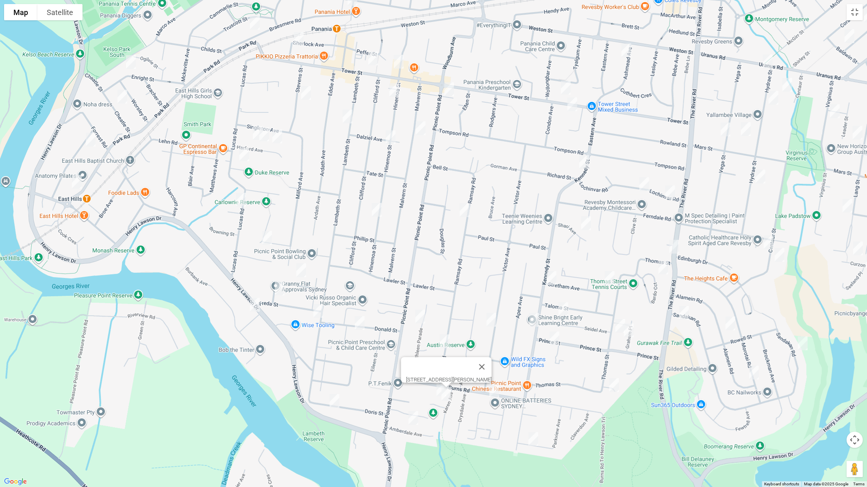
click at [414, 411] on img "10 Amberdale Avenue, PICNIC POINT NSW 2213" at bounding box center [413, 418] width 16 height 20
click at [497, 392] on img "53 Burns Road, PICNIC POINT NSW 2213" at bounding box center [494, 391] width 16 height 20
click at [535, 411] on img "43 Parkview Avenue, PICNIC POINT NSW 2213" at bounding box center [533, 439] width 16 height 20
click at [489, 319] on img "82 Victor Avenue, PICNIC POINT NSW 2213" at bounding box center [491, 320] width 16 height 20
click at [554, 273] on img "67 Kennedy Street, PICNIC POINT NSW 2213" at bounding box center [551, 278] width 16 height 20
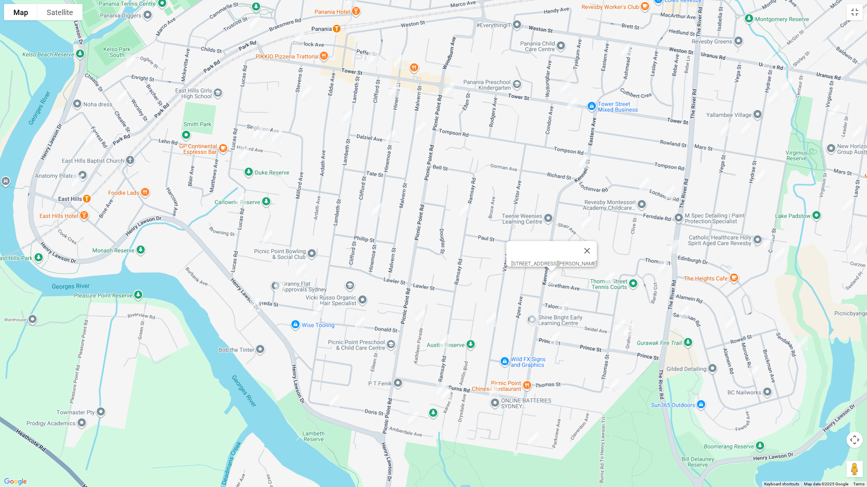
click at [560, 308] on img "30 Seidel Avenue, PICNIC POINT NSW 2213" at bounding box center [563, 309] width 16 height 20
drag, startPoint x: 533, startPoint y: 318, endPoint x: 542, endPoint y: 324, distance: 9.7
click at [534, 319] on img "76 Kennedy Street, PICNIC POINT NSW 2213" at bounding box center [534, 320] width 16 height 20
click at [554, 335] on img "6A Prince Street, PICNIC POINT NSW 2213" at bounding box center [554, 339] width 16 height 20
drag, startPoint x: 613, startPoint y: 322, endPoint x: 623, endPoint y: 332, distance: 14.4
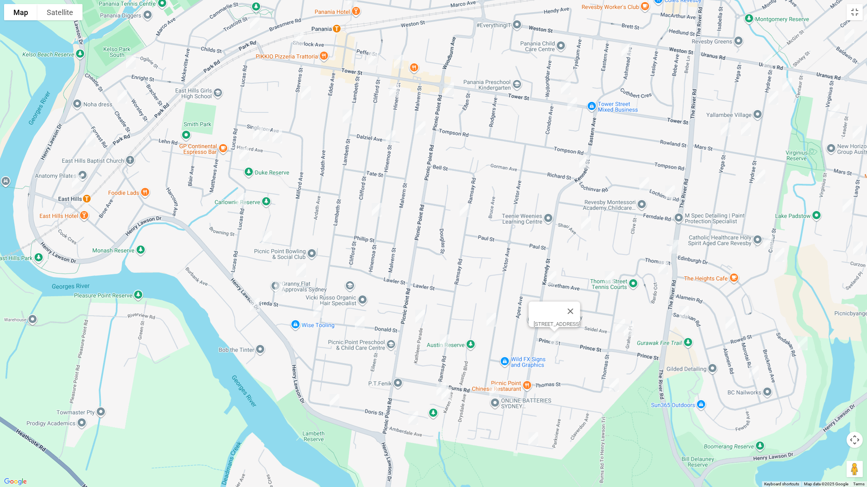
click at [612, 323] on img "72 Thomas Street, PICNIC POINT NSW 2213" at bounding box center [620, 326] width 16 height 20
click at [617, 328] on img "72 Thomas Street, PICNIC POINT NSW 2213" at bounding box center [620, 326] width 16 height 20
click at [629, 332] on img "4 Graham Place, PICNIC POINT NSW 2213" at bounding box center [628, 331] width 16 height 20
click at [618, 387] on img "9 Glyn Avenue, PICNIC POINT NSW 2213" at bounding box center [614, 385] width 16 height 20
click at [583, 220] on img "14 Shari Avenue, PICNIC POINT NSW 2213" at bounding box center [586, 223] width 16 height 20
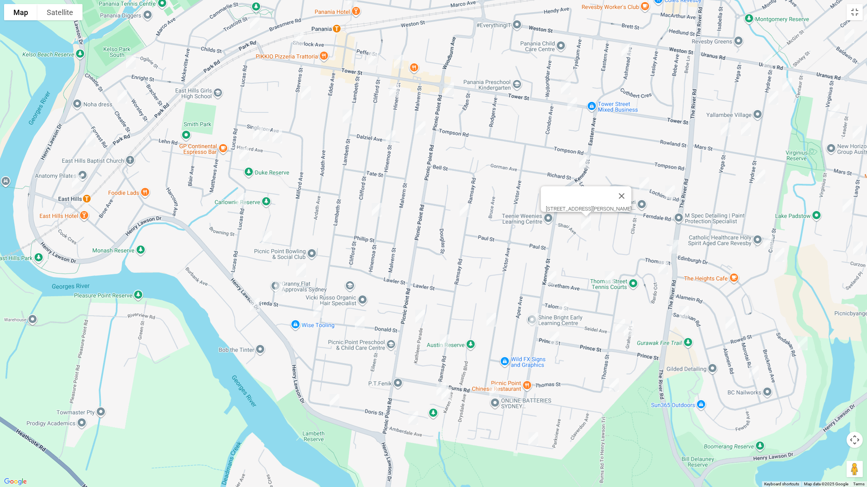
click at [609, 277] on img "31 Stretham Avenue, PICNIC POINT NSW 2213" at bounding box center [609, 278] width 16 height 20
click at [561, 82] on img "58 Tower Street, PANANIA NSW 2213" at bounding box center [565, 88] width 16 height 20
click at [573, 104] on img "3/71 Tower Street, PANANIA NSW 2213" at bounding box center [572, 104] width 16 height 20
click at [584, 166] on img "2 Kennedy Street, PANANIA NSW 2213" at bounding box center [584, 162] width 16 height 20
click at [584, 162] on img "2 Kennedy Street, PANANIA NSW 2213" at bounding box center [584, 162] width 16 height 20
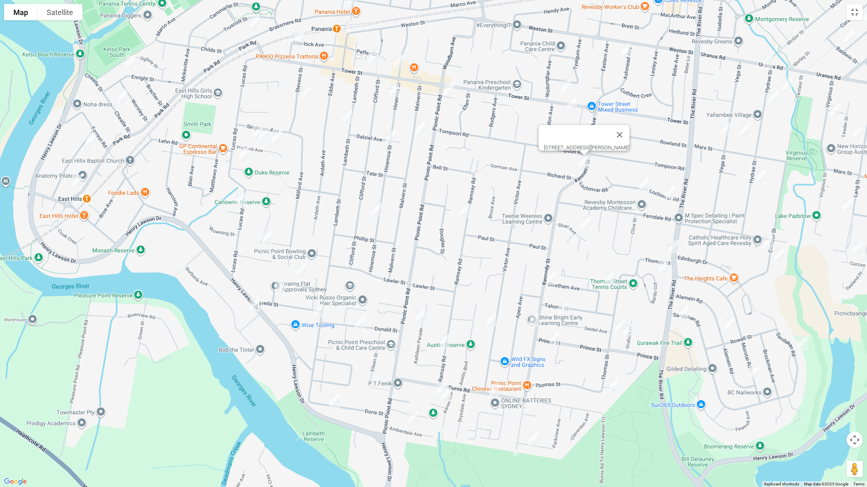
click at [630, 50] on img "6 Ashmead Avenue, REVESBY NSW 2212" at bounding box center [626, 50] width 16 height 20
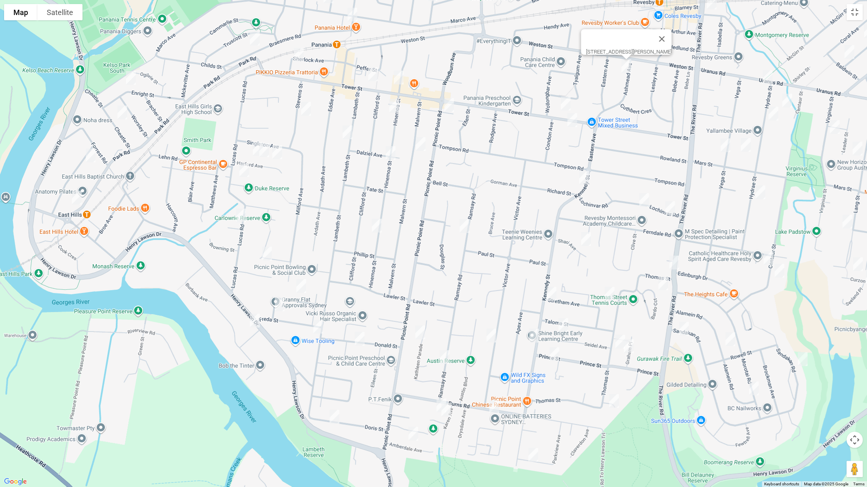
click at [643, 200] on img "17 Lochinvar Road, REVESBY NSW 2212" at bounding box center [644, 200] width 16 height 20
click at [665, 210] on img "1 Lochinvar Road, REVESBY NSW 2212" at bounding box center [670, 208] width 16 height 20
click at [676, 257] on img "310 The River Road, PICNIC POINT NSW 2213" at bounding box center [674, 263] width 16 height 20
click at [661, 282] on img "20 Bardo Circuit, REVESBY HEIGHTS NSW 2212" at bounding box center [663, 283] width 16 height 20
click at [685, 328] on img "1 Sandakan Road, REVESBY HEIGHTS NSW 2212" at bounding box center [684, 329] width 16 height 20
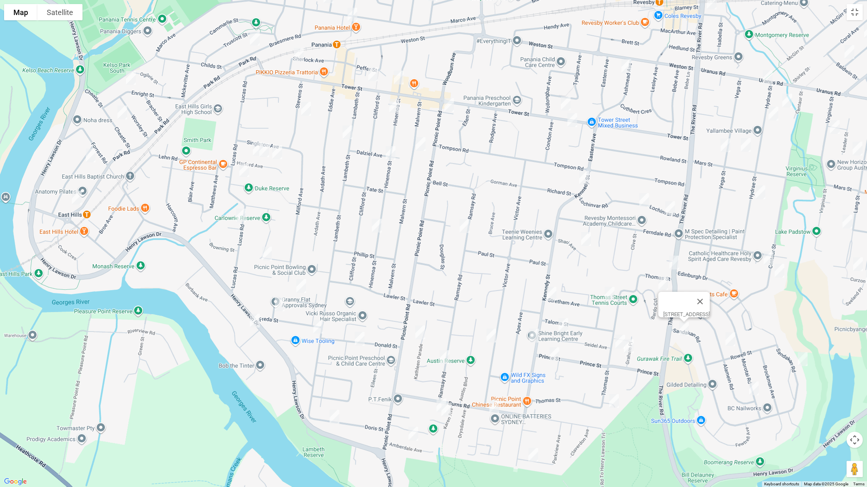
click at [730, 340] on img "42A Alamein Road, REVESBY HEIGHTS NSW 2212" at bounding box center [730, 339] width 16 height 20
click at [758, 384] on img "68 Alamein Road, REVESBY HEIGHTS NSW 2212" at bounding box center [753, 389] width 16 height 20
click at [779, 361] on button "Close" at bounding box center [769, 361] width 19 height 19
click at [802, 360] on img "121 Sandakan Road, REVESBY HEIGHTS NSW 2212" at bounding box center [802, 359] width 16 height 20
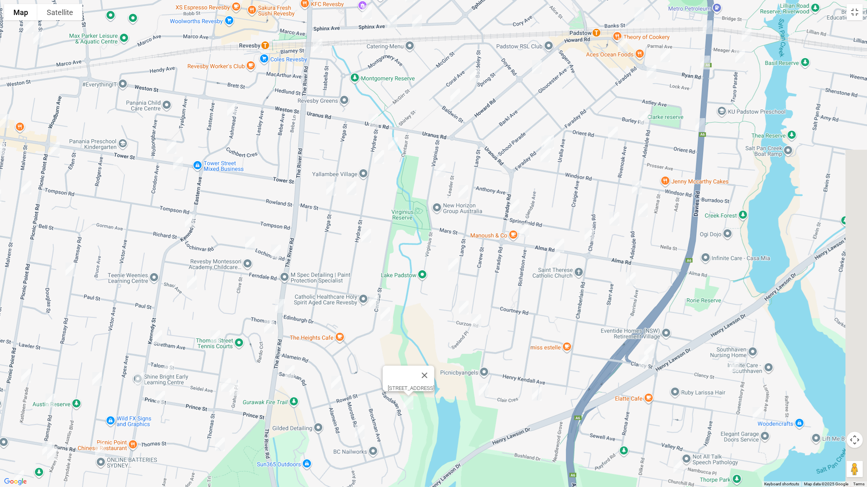
drag, startPoint x: 784, startPoint y: 224, endPoint x: 388, endPoint y: 203, distance: 396.3
click at [412, 267] on div "[STREET_ADDRESS]" at bounding box center [433, 243] width 867 height 487
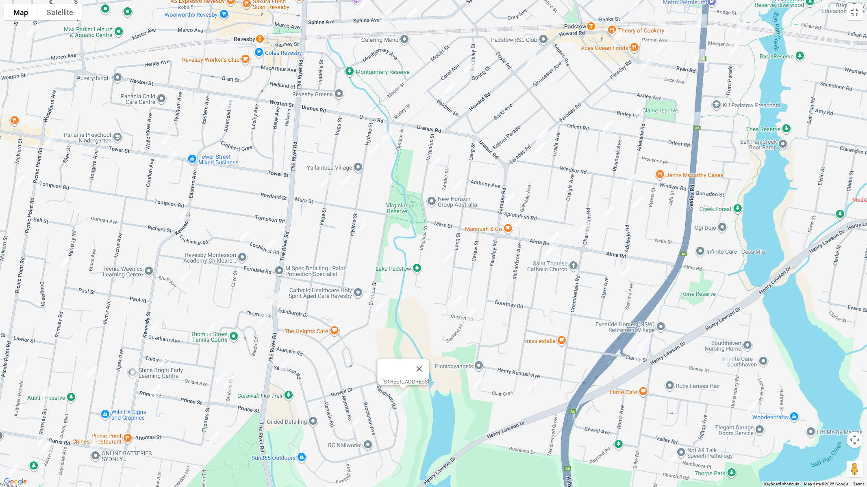
click at [368, 113] on img "4 Hydrae Street, REVESBY NSW 2212" at bounding box center [368, 114] width 16 height 20
click at [388, 140] on img "16 Centaur Street, REVESBY NSW 2212" at bounding box center [387, 138] width 16 height 20
click at [371, 152] on img "27 Hydrae Street, REVESBY NSW 2212" at bounding box center [374, 151] width 16 height 20
click at [327, 183] on img "58A Vega Street, REVESBY NSW 2212" at bounding box center [326, 182] width 16 height 20
click at [346, 182] on img "14C Mars Street, REVESBY NSW 2212" at bounding box center [346, 182] width 16 height 20
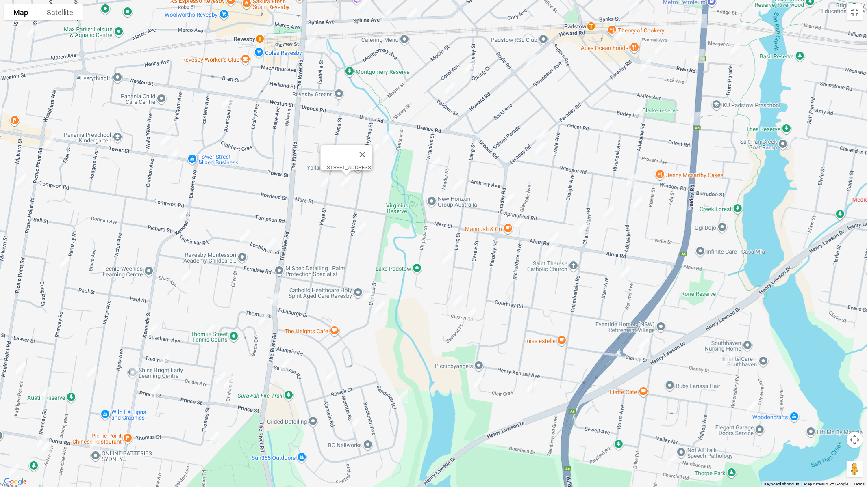
click at [362, 228] on img "75 Hydrae Street, REVESBY NSW 2212" at bounding box center [361, 229] width 16 height 20
click at [367, 292] on img "102A Centaur Street, REVESBY NSW 2212" at bounding box center [369, 295] width 16 height 20
click at [379, 309] on img "105A Centaur Street, REVESBY NSW 2212" at bounding box center [380, 308] width 16 height 20
click at [431, 167] on img "27 Virginius Street, PADSTOW NSW 2211" at bounding box center [435, 164] width 16 height 20
click at [455, 184] on img "42 Lang Street, PADSTOW NSW 2211" at bounding box center [458, 185] width 16 height 20
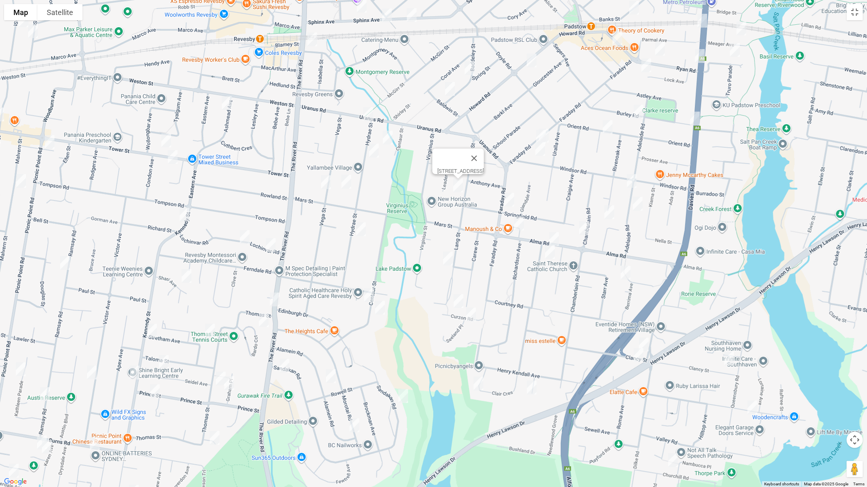
click at [449, 259] on img "92 Lang Street, PADSTOW NSW 2211" at bounding box center [448, 259] width 16 height 20
click at [459, 305] on img "18 Curzon Road, PADSTOW HEIGHTS NSW 2211" at bounding box center [458, 301] width 16 height 20
click at [472, 313] on img "7 Curzon Road, PADSTOW HEIGHTS NSW 2211" at bounding box center [471, 315] width 16 height 20
click at [481, 381] on img "33 Clair Crescent, PADSTOW HEIGHTS NSW 2211" at bounding box center [478, 384] width 16 height 20
click at [532, 390] on img "4 Jasmine Avenue, PADSTOW HEIGHTS NSW 2211" at bounding box center [531, 388] width 16 height 20
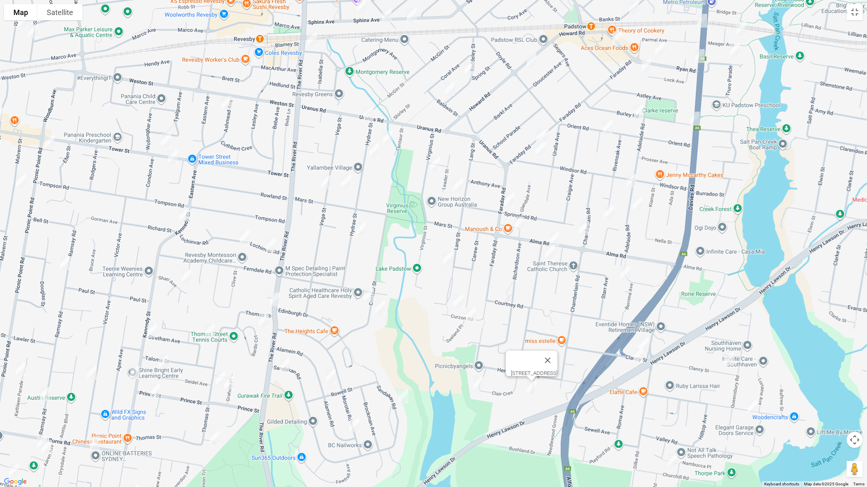
click at [471, 69] on img "16 Spring Street, PADSTOW NSW 2211" at bounding box center [469, 68] width 16 height 20
click at [444, 92] on img "34 Spring Street, PADSTOW NSW 2211" at bounding box center [450, 89] width 16 height 20
click at [553, 130] on div "[STREET_ADDRESS]" at bounding box center [433, 243] width 867 height 487
click at [550, 132] on img "83 Faraday Road, PADSTOW NSW 2211" at bounding box center [543, 136] width 16 height 20
click at [534, 133] on img "85 Faraday Road, PADSTOW NSW 2211" at bounding box center [541, 137] width 16 height 20
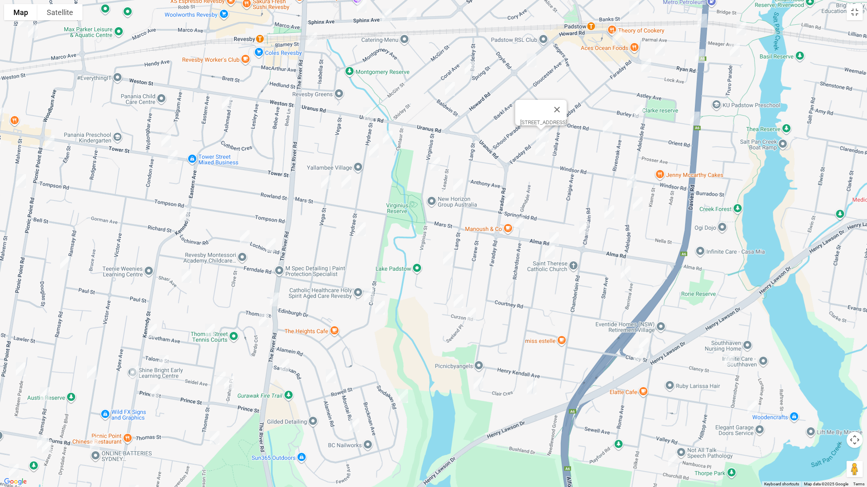
click at [541, 152] on img "84 Windsor Road, PADSTOW NSW 2211" at bounding box center [540, 149] width 16 height 20
click at [503, 198] on img "125 Faraday Road, PADSTOW NSW 2211" at bounding box center [509, 200] width 16 height 20
click at [520, 222] on img "144 Alma Road, PADSTOW NSW 2211" at bounding box center [519, 224] width 16 height 20
click at [557, 239] on img "115 Alma Road, PADSTOW NSW 2211" at bounding box center [554, 239] width 16 height 20
drag, startPoint x: 549, startPoint y: 250, endPoint x: 564, endPoint y: 248, distance: 14.8
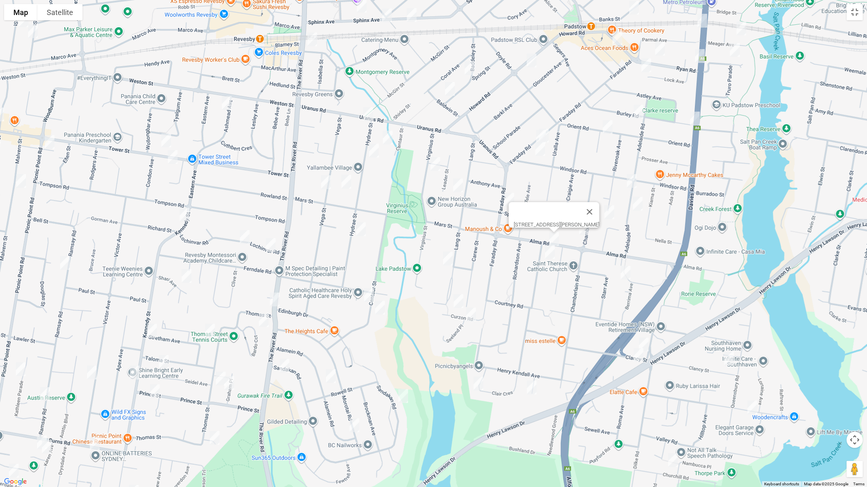
click at [549, 251] on img "5A Wyatt Avenue, PADSTOW NSW 2211" at bounding box center [550, 252] width 16 height 20
click at [631, 182] on img "28A Adelaide Road, PADSTOW NSW 2211" at bounding box center [631, 181] width 16 height 20
click at [638, 205] on img "33 Adelaide Road, PADSTOW NSW 2211" at bounding box center [637, 204] width 16 height 20
click at [607, 210] on img "5 Helga Avenue, PADSTOW NSW 2211" at bounding box center [609, 212] width 16 height 20
click at [583, 227] on img "36 Chamberlain Road, PADSTOW NSW 2211" at bounding box center [584, 228] width 16 height 20
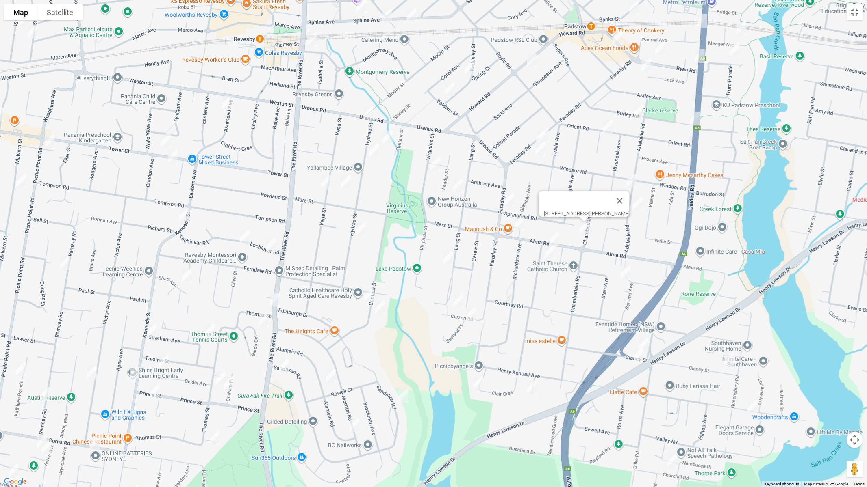
click at [626, 274] on img "12 Berrima Avenue, PADSTOW NSW 2211" at bounding box center [625, 273] width 16 height 20
click at [648, 342] on img "48 Clancy Street, PADSTOW HEIGHTS NSW 2211" at bounding box center [643, 345] width 16 height 20
click at [637, 360] on img "1/51 Clancy Street, PADSTOW HEIGHTS NSW 2211" at bounding box center [638, 355] width 16 height 20
click at [734, 357] on img "8a Clancy Street, PADSTOW HEIGHTS NSW 2211" at bounding box center [729, 359] width 16 height 20
click at [748, 409] on img "47 Villiers Road, PADSTOW HEIGHTS NSW 2211" at bounding box center [752, 408] width 16 height 20
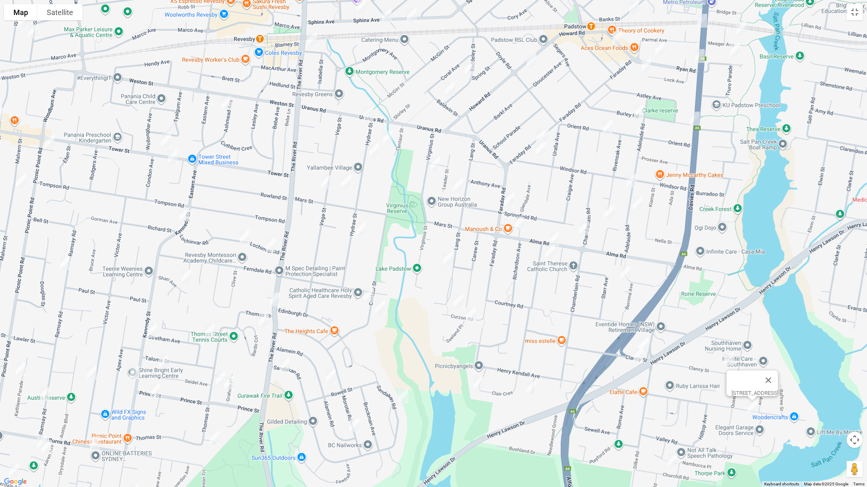
click at [669, 411] on img "1/34 Churchill Road, PADSTOW HEIGHTS NSW 2211" at bounding box center [673, 461] width 16 height 20
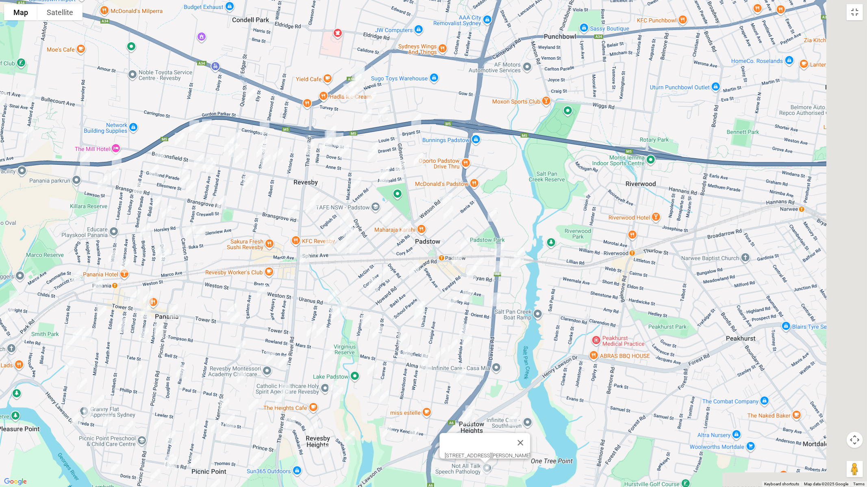
drag, startPoint x: 719, startPoint y: 284, endPoint x: 494, endPoint y: 333, distance: 230.5
click at [509, 347] on div "[STREET_ADDRESS][PERSON_NAME]" at bounding box center [433, 243] width 867 height 487
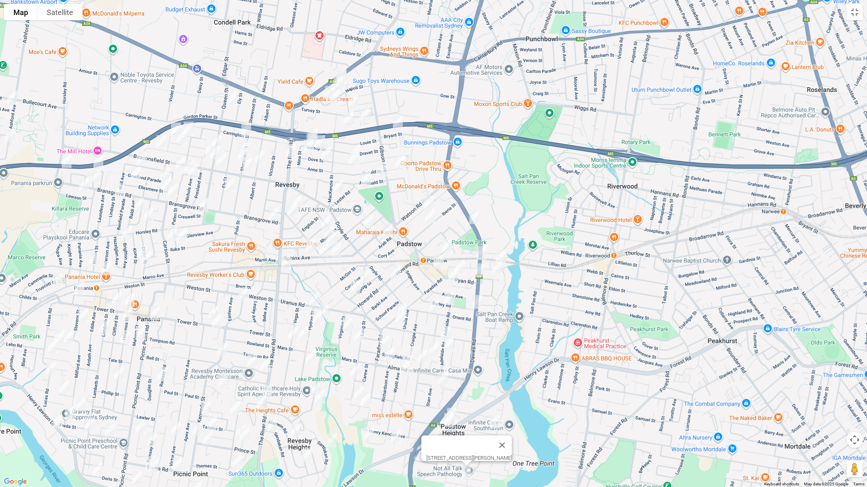
click at [445, 245] on img "1 Banks Street, PADSTOW NSW 2211" at bounding box center [447, 246] width 16 height 20
click at [433, 261] on img "23 Howard Road, PADSTOW NSW 2211" at bounding box center [438, 262] width 16 height 20
click at [396, 269] on img "113 Howard Road, PADSTOW NSW 2211" at bounding box center [396, 273] width 16 height 20
click at [483, 247] on img "70 Davies Road, PADSTOW NSW 2211" at bounding box center [481, 253] width 16 height 20
click at [504, 253] on img "6 Meager Avenue, PADSTOW NSW 2211" at bounding box center [500, 257] width 16 height 20
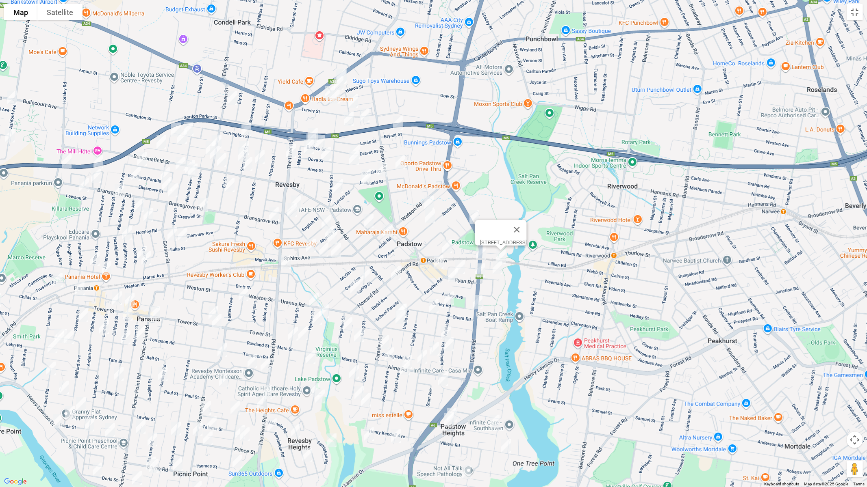
click at [463, 263] on img "12 Ryan Road, PADSTOW NSW 2211" at bounding box center [460, 267] width 16 height 20
click at [453, 275] on img "31 Lock Avenue, PADSTOW NSW 2211" at bounding box center [453, 275] width 16 height 20
click at [450, 301] on img "23A Burley Road, PADSTOW NSW 2211" at bounding box center [449, 298] width 16 height 20
click at [433, 305] on img "43 Orient Road, PADSTOW NSW 2211" at bounding box center [433, 306] width 16 height 20
click at [459, 272] on button "Close" at bounding box center [449, 278] width 19 height 19
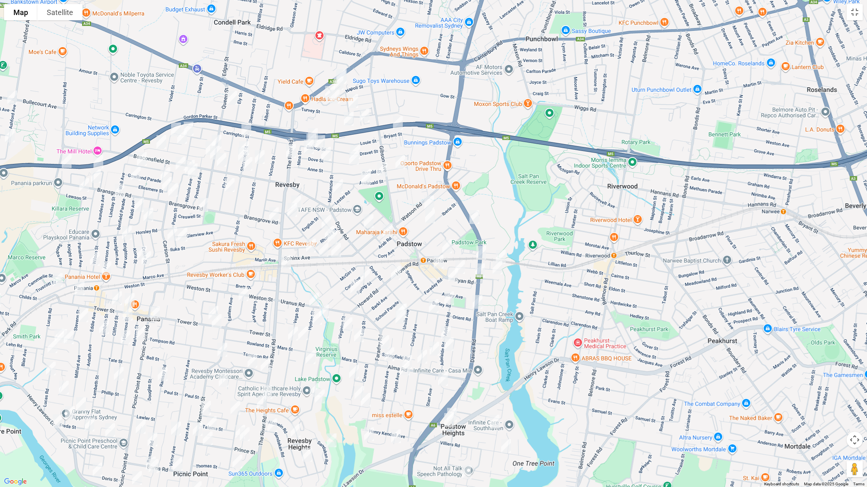
click at [483, 272] on img "40 Ryan Road, PADSTOW NSW 2211" at bounding box center [480, 270] width 16 height 20
click at [483, 272] on img "40 Ryan Road, PADSTOW NSW 2211" at bounding box center [480, 271] width 16 height 20
click at [496, 273] on img "11 Trevone Street, PADSTOW NSW 2211" at bounding box center [498, 268] width 16 height 20
click at [479, 301] on img "1C Burley Road, PADSTOW NSW 2211" at bounding box center [478, 302] width 16 height 20
click at [855, 15] on button "Toggle fullscreen view" at bounding box center [854, 12] width 16 height 16
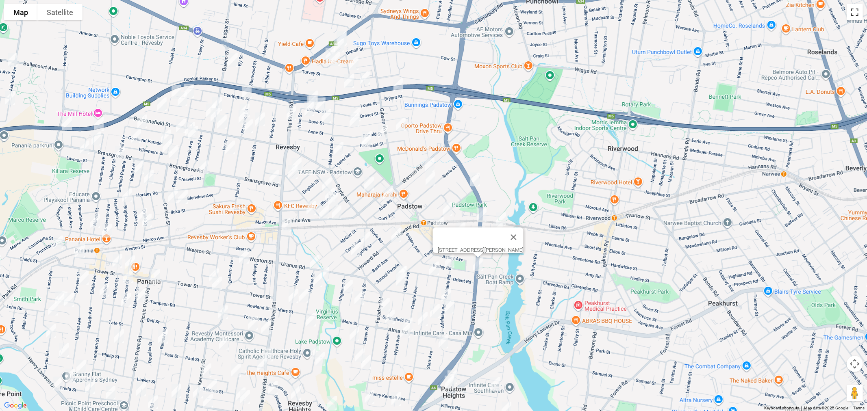
scroll to position [5291, 0]
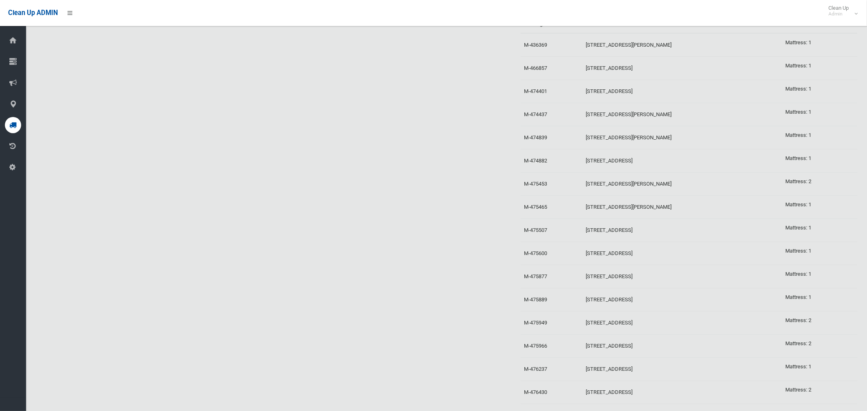
drag, startPoint x: 774, startPoint y: 125, endPoint x: 801, endPoint y: 129, distance: 27.1
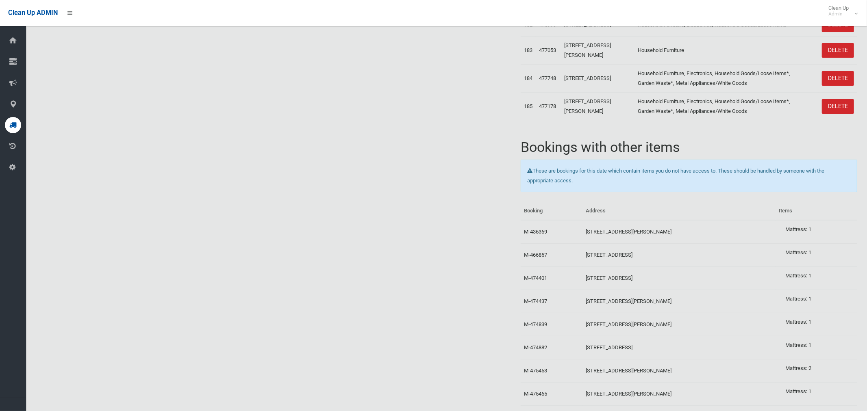
scroll to position [5083, 0]
